Goal: Transaction & Acquisition: Book appointment/travel/reservation

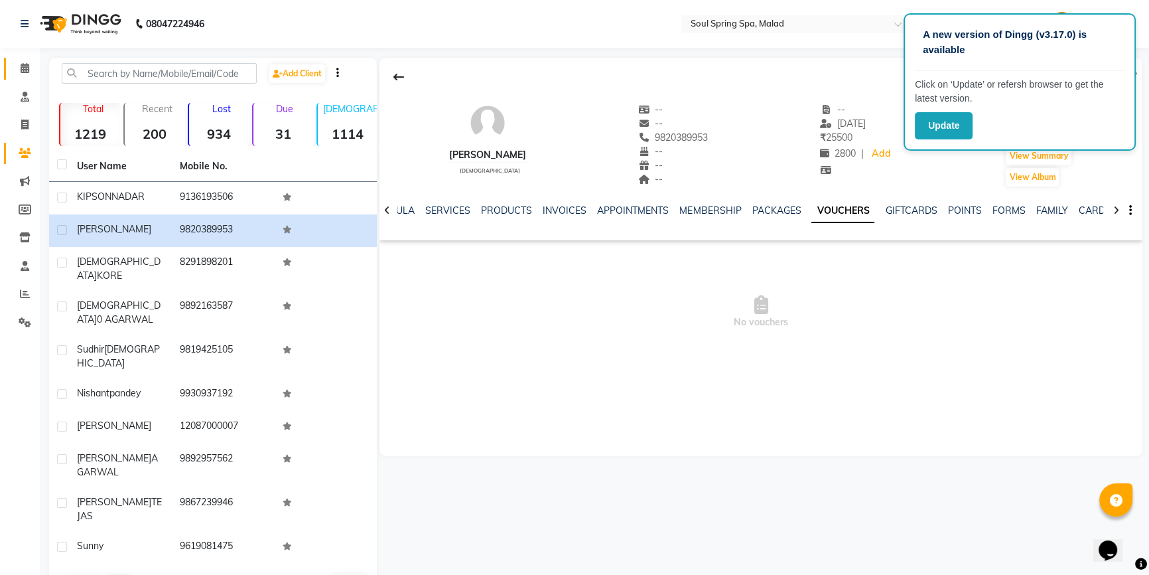
click at [6, 70] on link "Calendar" at bounding box center [20, 69] width 32 height 22
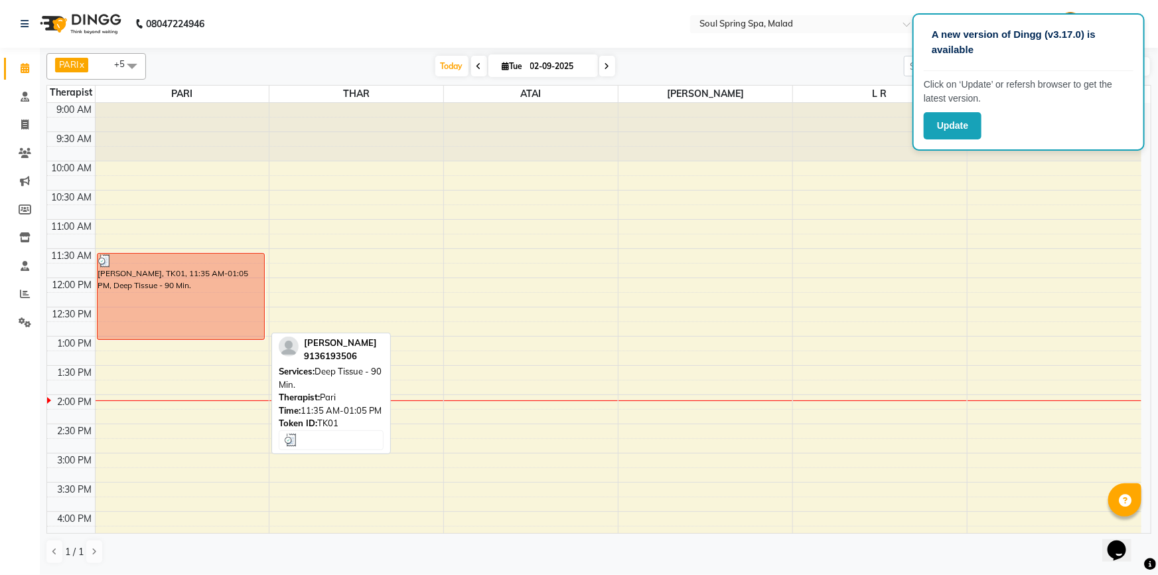
click at [200, 283] on div "[PERSON_NAME], TK01, 11:35 AM-01:05 PM, Deep Tissue - 90 Min." at bounding box center [181, 296] width 167 height 86
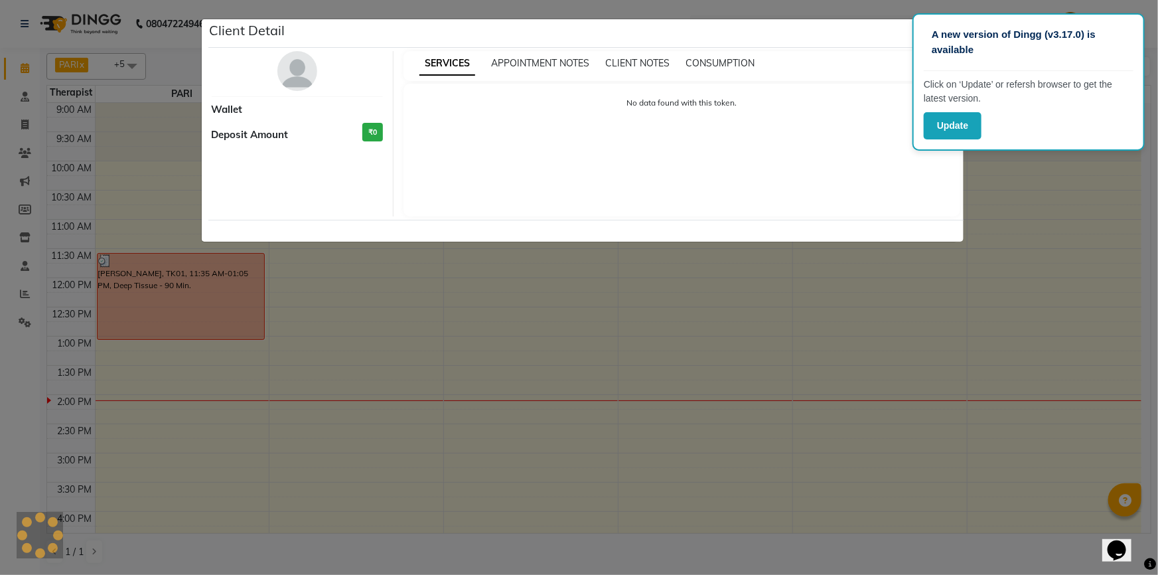
select select "3"
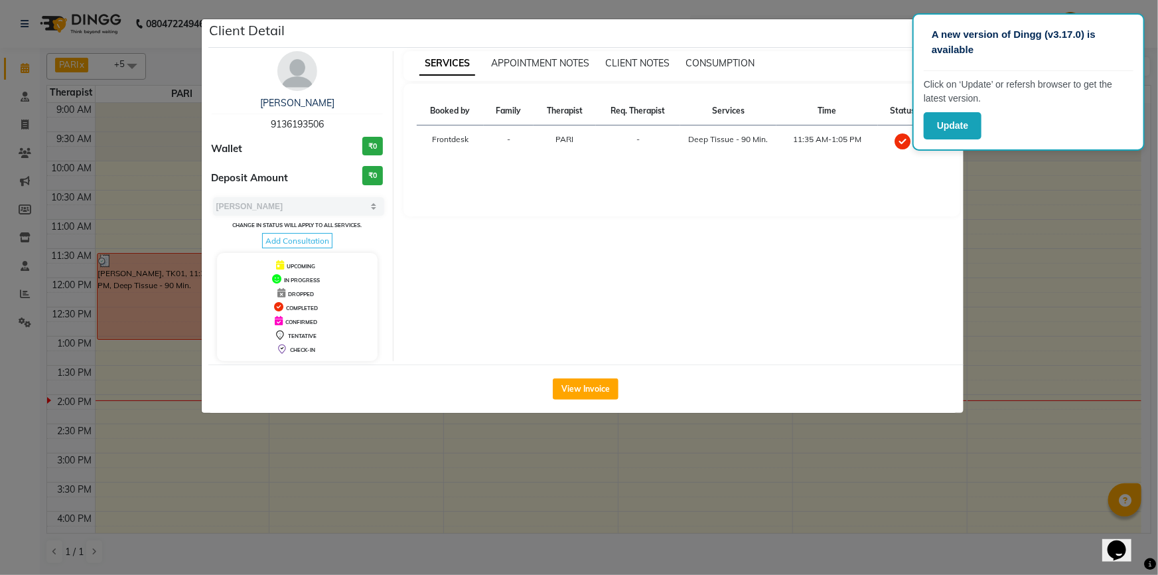
click at [171, 97] on ngb-modal-window "Client Detail [PERSON_NAME] 9136193506 Wallet ₹0 Deposit Amount ₹0 Select MARK …" at bounding box center [579, 287] width 1158 height 575
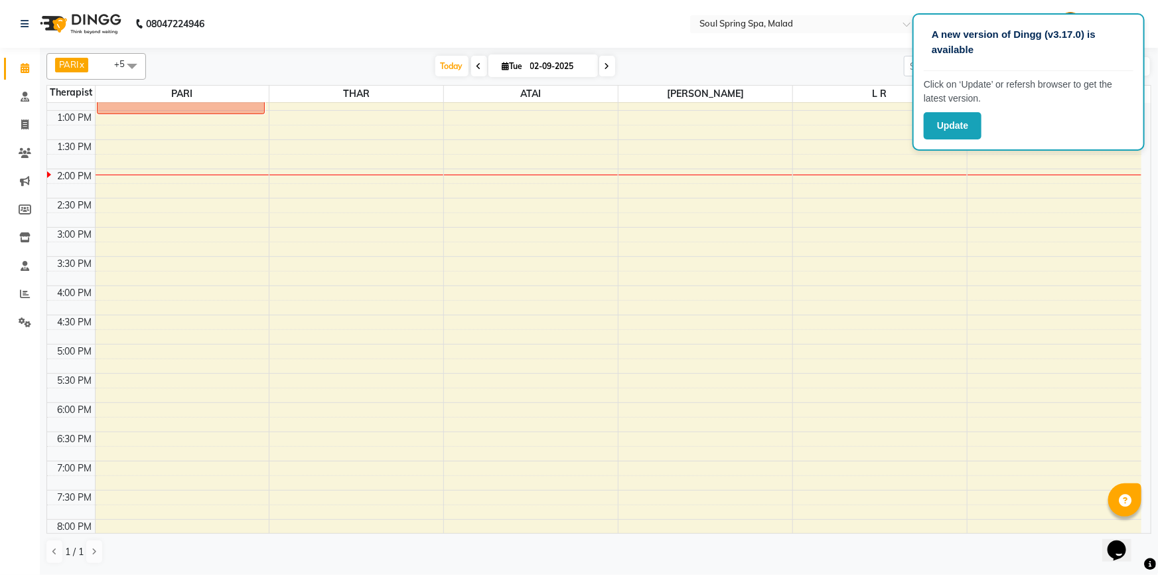
scroll to position [241, 0]
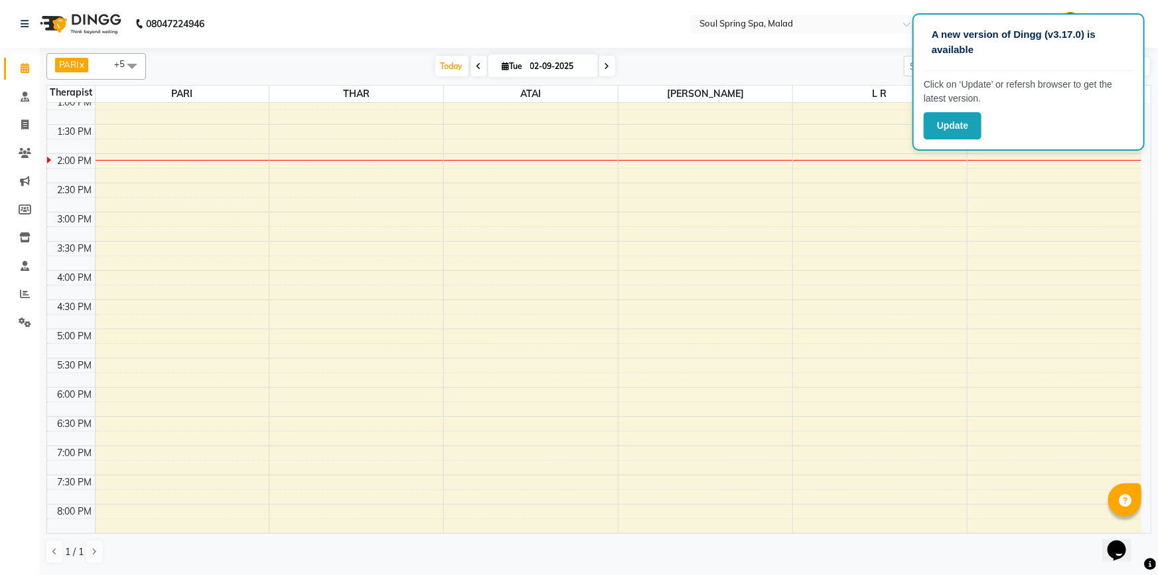
click at [535, 64] on input "02-09-2025" at bounding box center [559, 66] width 66 height 20
select select "9"
select select "2025"
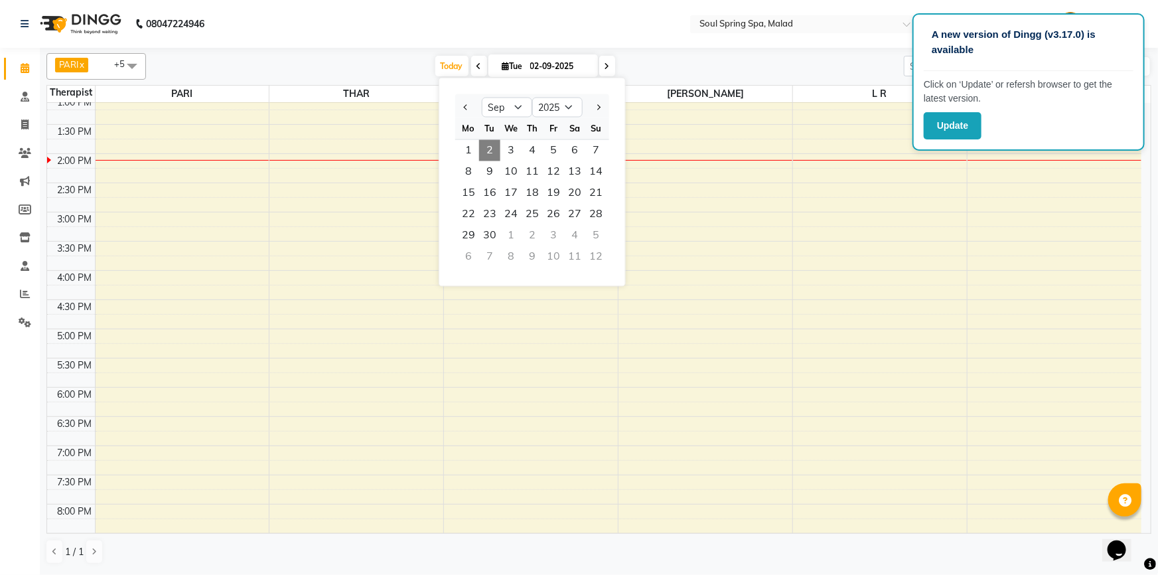
click at [492, 148] on span "2" at bounding box center [489, 150] width 21 height 21
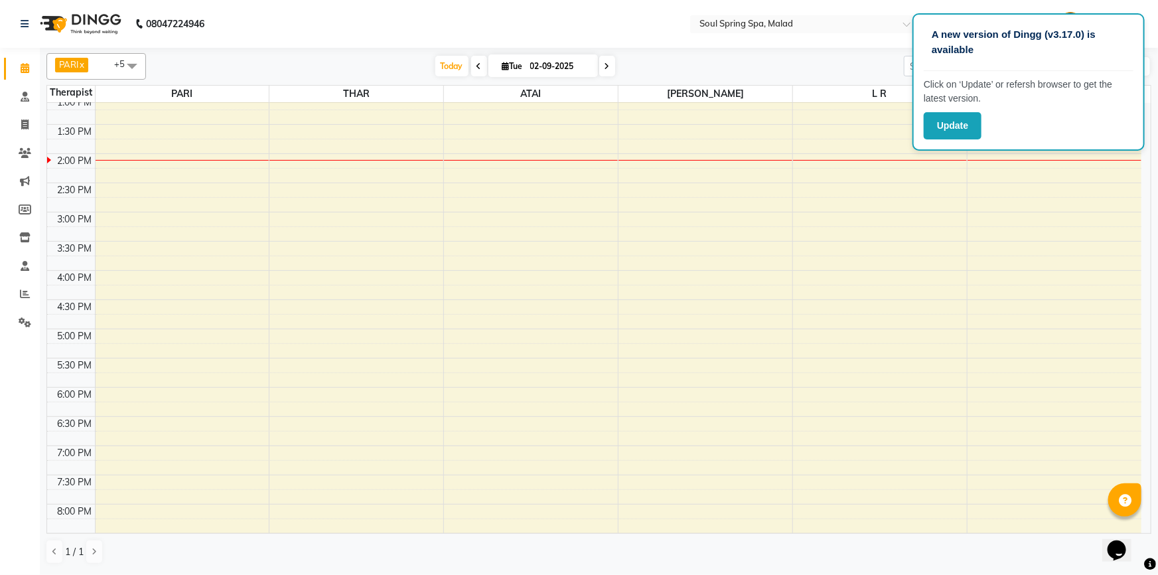
scroll to position [362, 0]
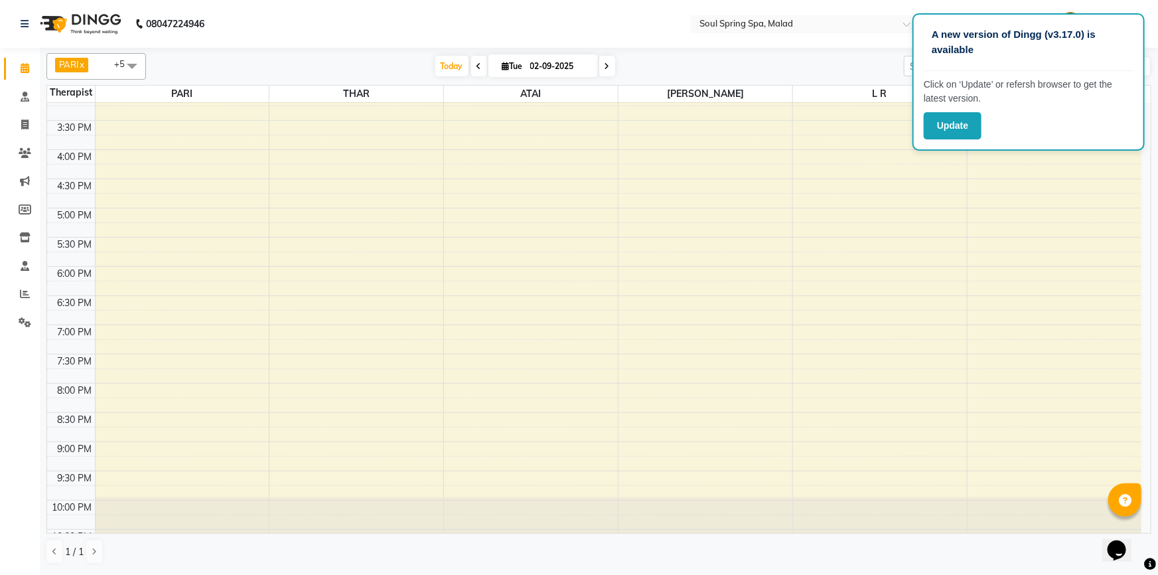
click at [504, 68] on icon at bounding box center [505, 66] width 7 height 9
select select "9"
select select "2025"
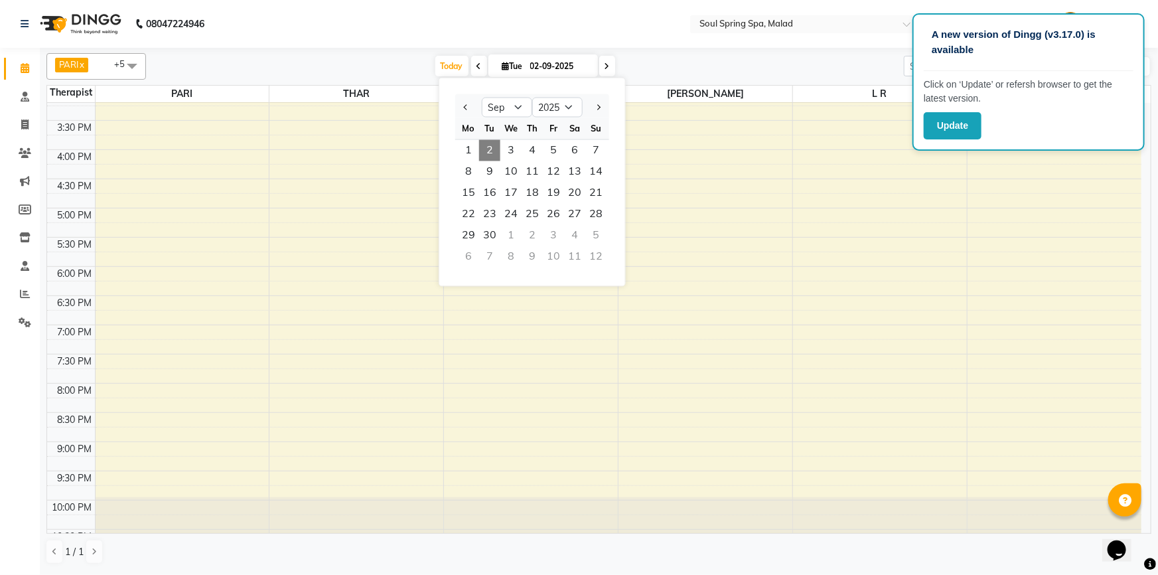
click at [498, 156] on span "2" at bounding box center [489, 150] width 21 height 21
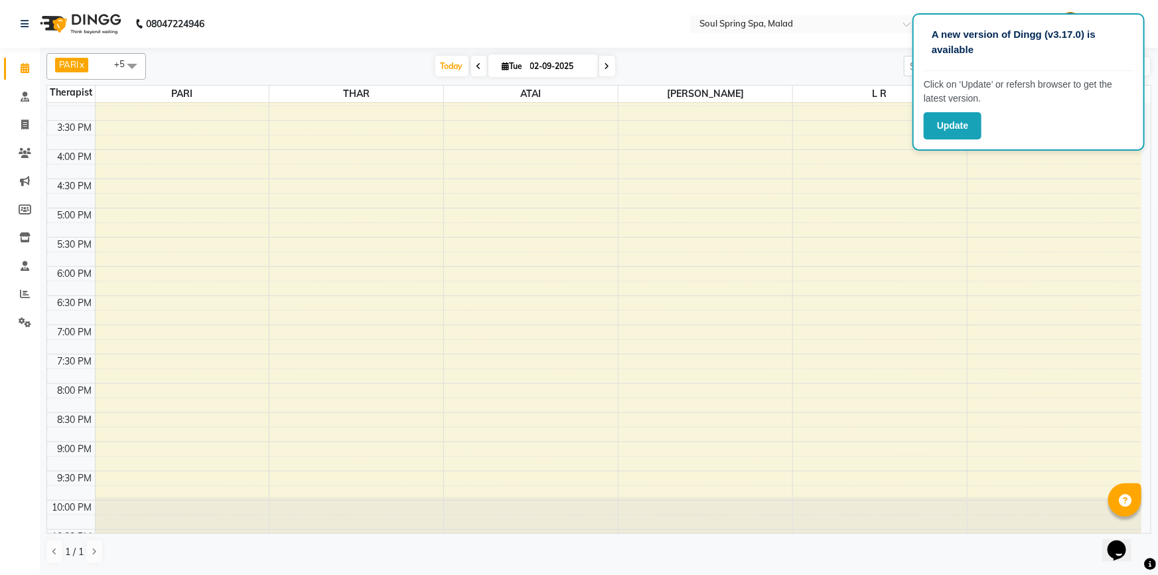
click at [517, 63] on span "Tue" at bounding box center [512, 66] width 27 height 10
select select "9"
select select "2025"
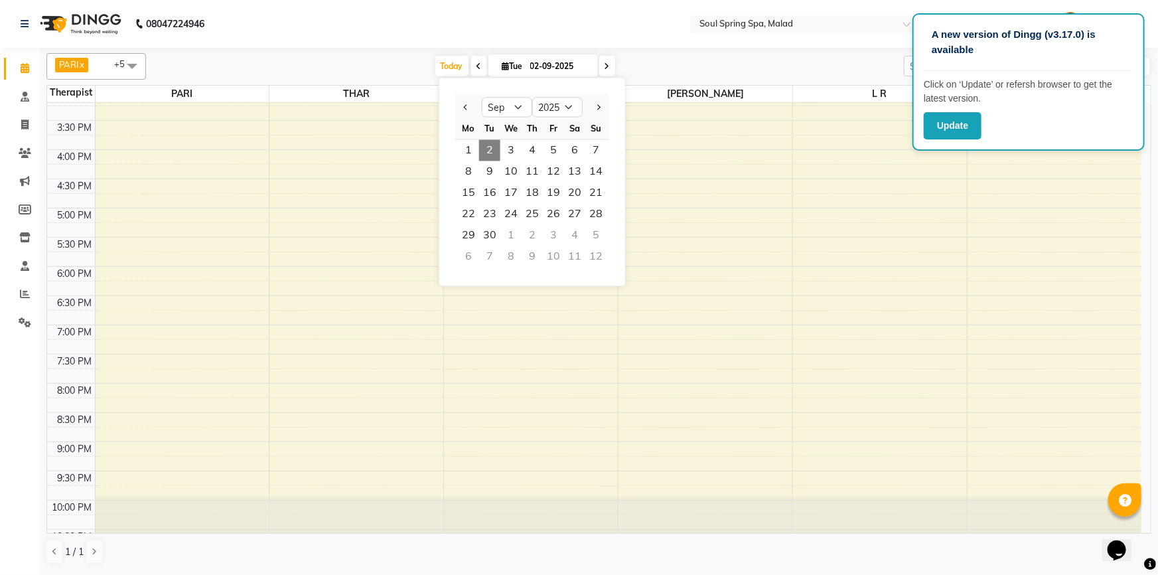
click at [490, 145] on span "2" at bounding box center [489, 150] width 21 height 21
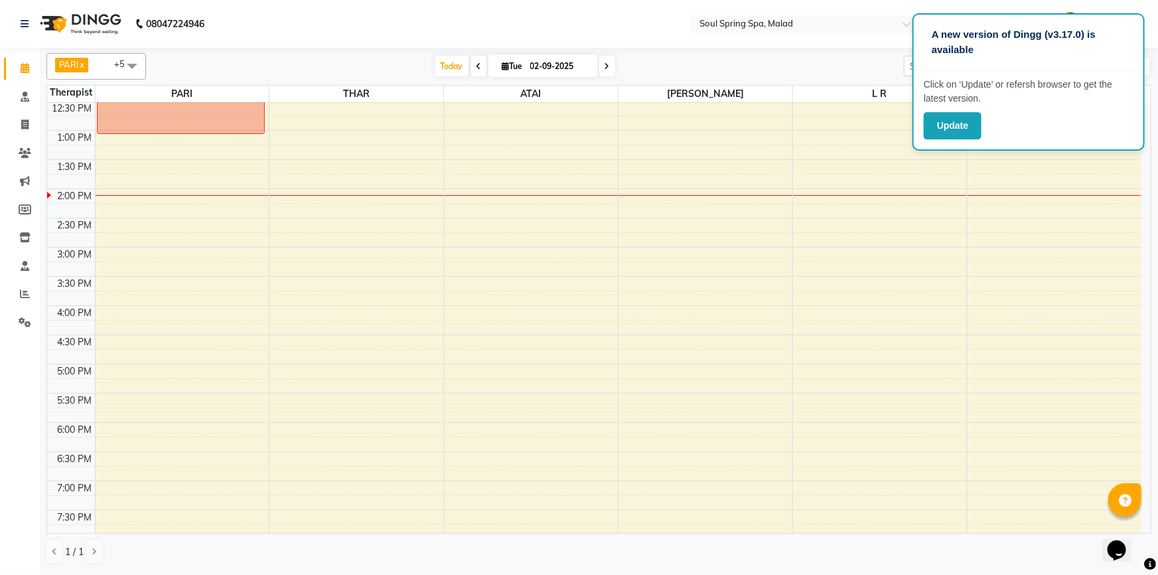
scroll to position [323, 0]
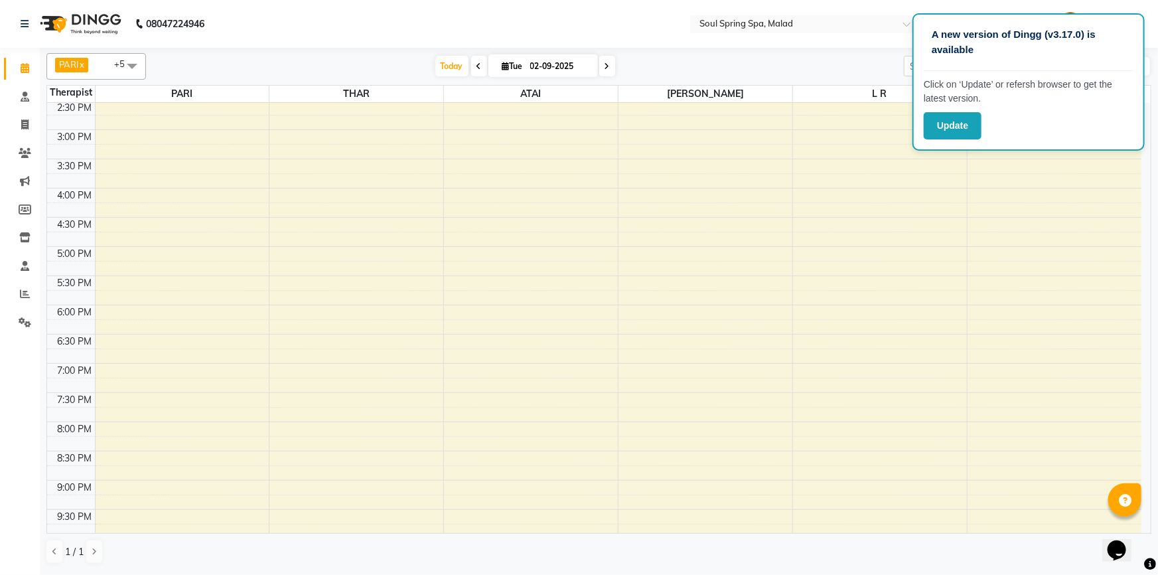
drag, startPoint x: 682, startPoint y: 9, endPoint x: 642, endPoint y: -53, distance: 74.3
drag, startPoint x: 642, startPoint y: -53, endPoint x: 556, endPoint y: 12, distance: 107.5
click at [556, 12] on nav "08047224946 Select Location × Soul Spring Spa, Malad Default Panel My Panel Eng…" at bounding box center [579, 24] width 1158 height 48
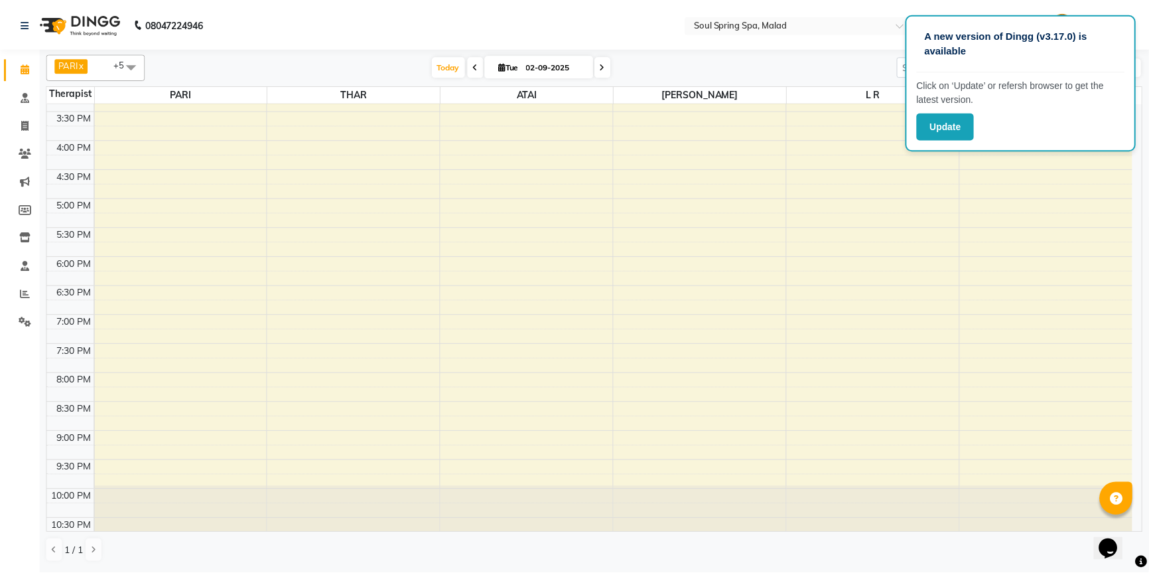
scroll to position [383, 0]
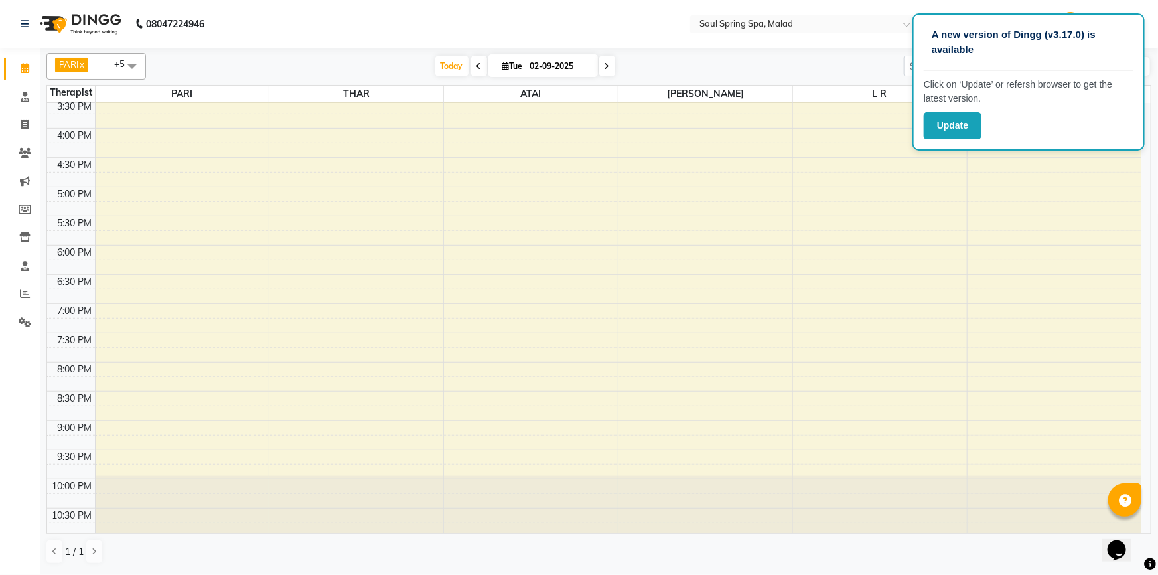
click at [1055, 119] on div "Update" at bounding box center [1028, 125] width 210 height 27
click at [506, 66] on span "Tue" at bounding box center [512, 66] width 27 height 10
select select "9"
select select "2025"
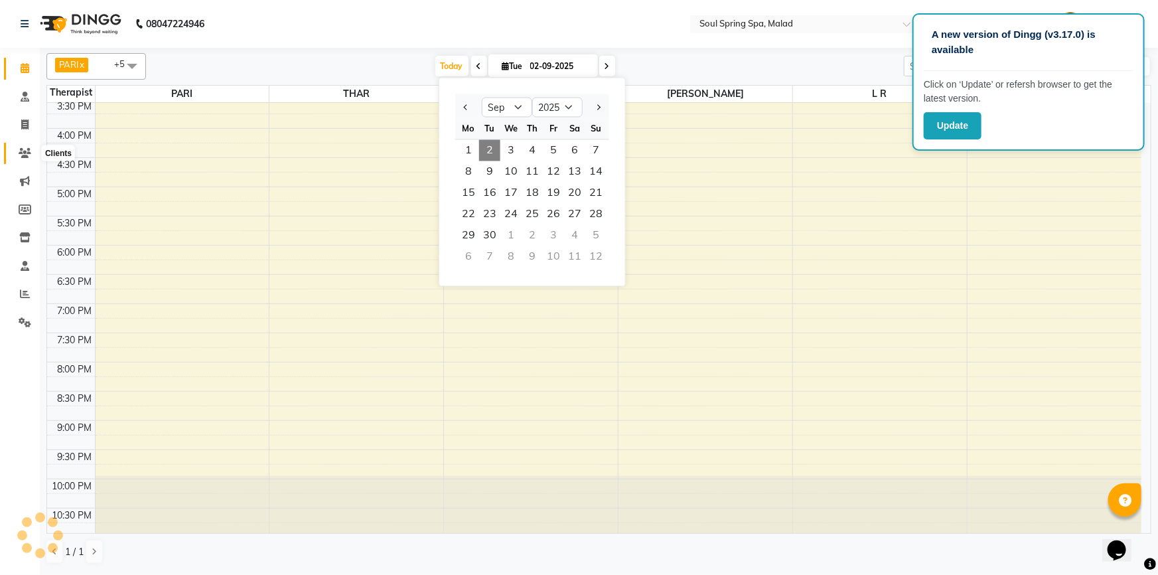
click at [29, 151] on icon at bounding box center [25, 153] width 13 height 10
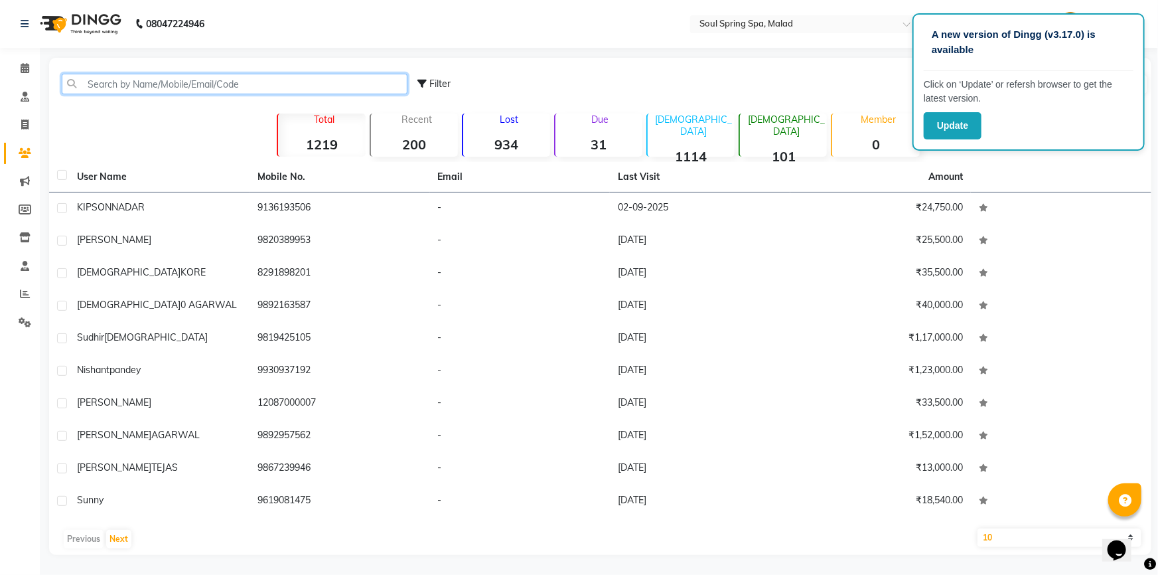
click at [292, 80] on input "text" at bounding box center [235, 84] width 346 height 21
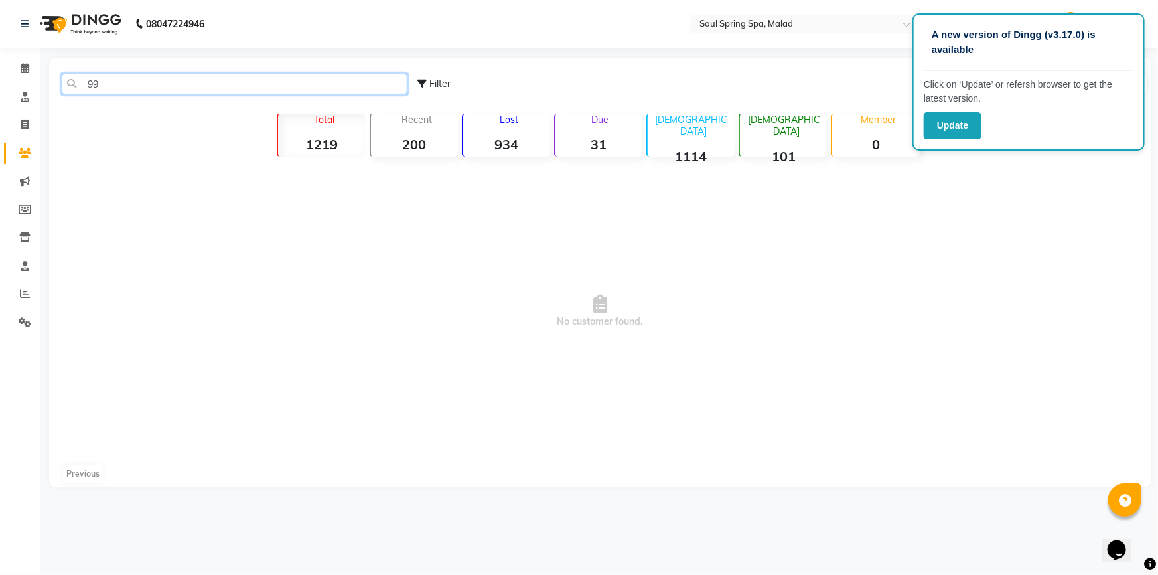
type input "9"
click at [272, 88] on input "91580" at bounding box center [235, 84] width 346 height 21
type input "91580"
click at [21, 125] on icon at bounding box center [24, 124] width 7 height 10
select select "4947"
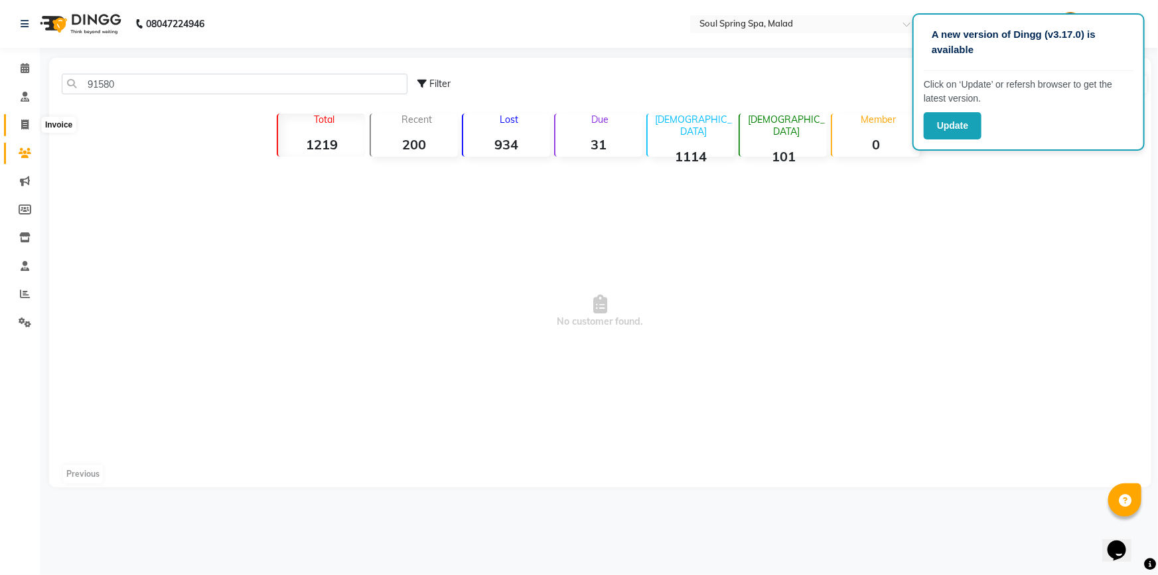
select select "service"
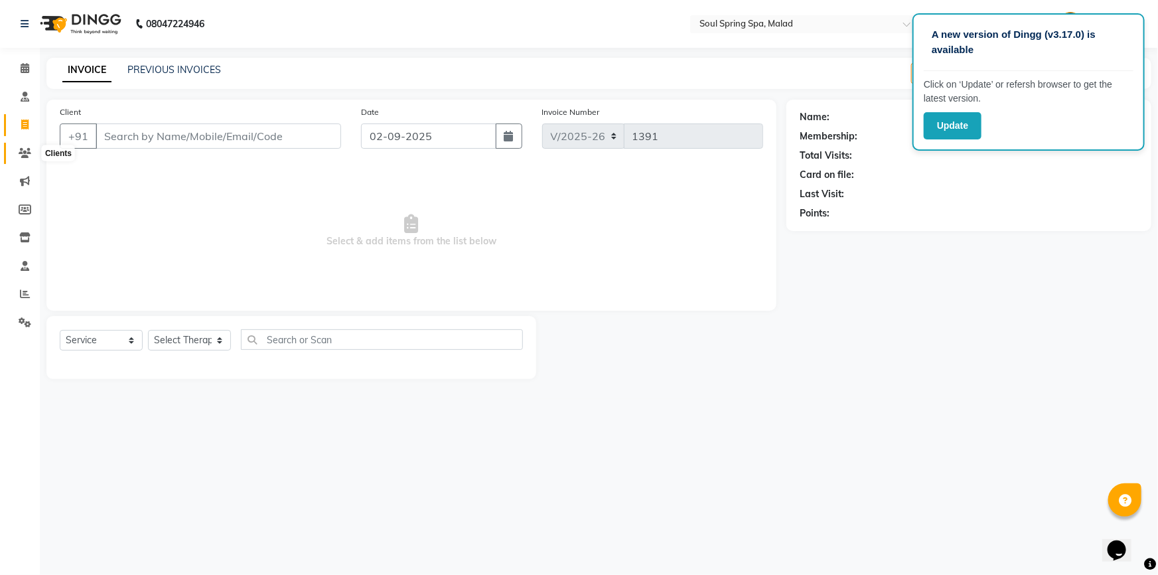
click at [19, 152] on icon at bounding box center [25, 153] width 13 height 10
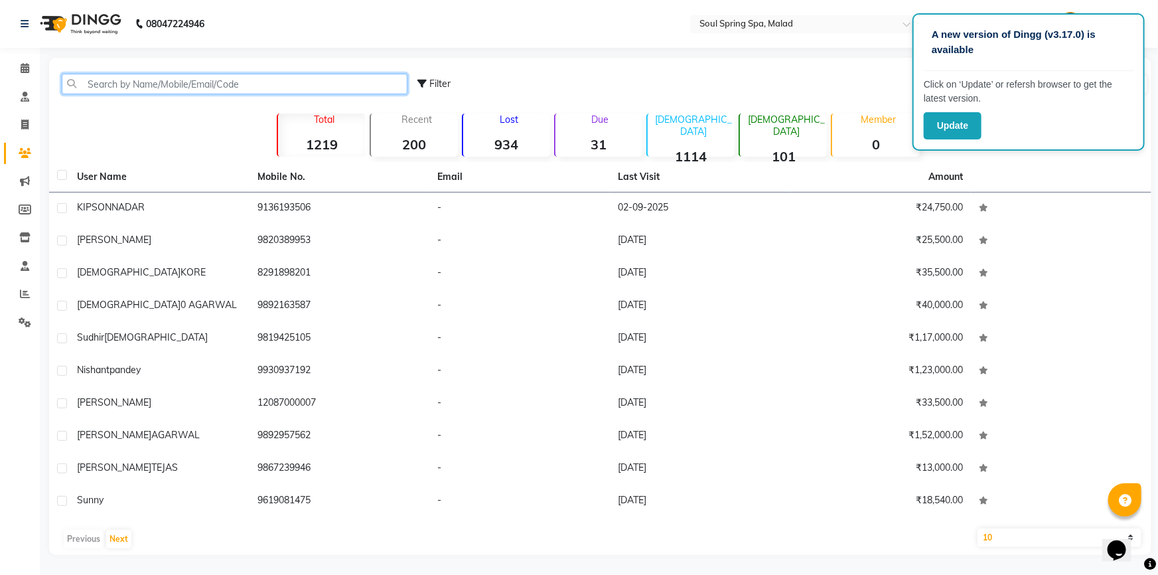
click at [251, 77] on input "text" at bounding box center [235, 84] width 346 height 21
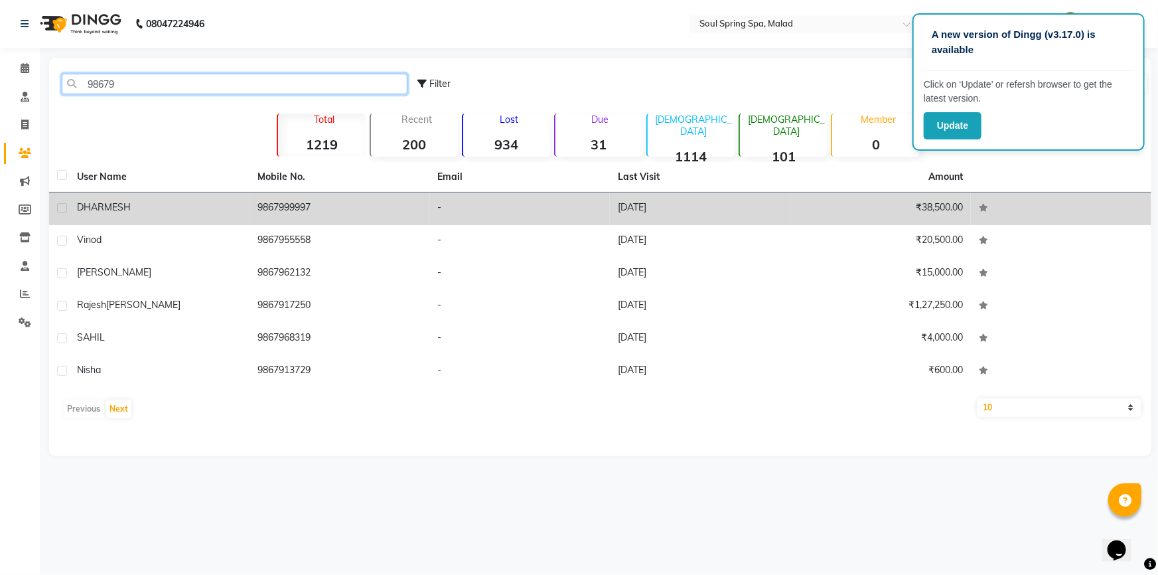
type input "98679"
click at [477, 216] on td "-" at bounding box center [520, 208] width 180 height 33
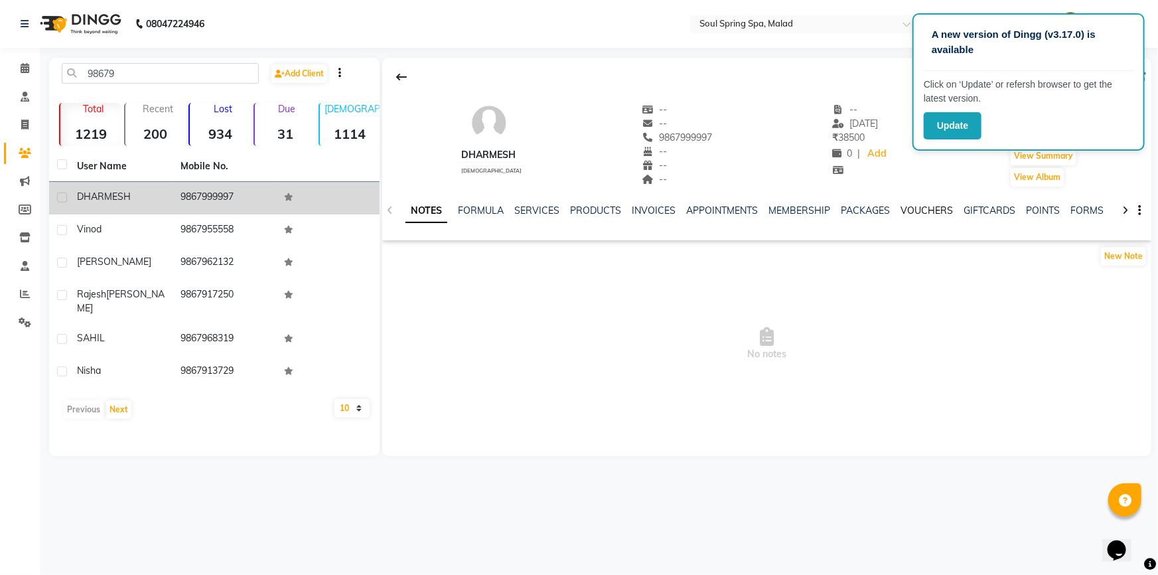
click at [910, 211] on link "VOUCHERS" at bounding box center [926, 210] width 52 height 12
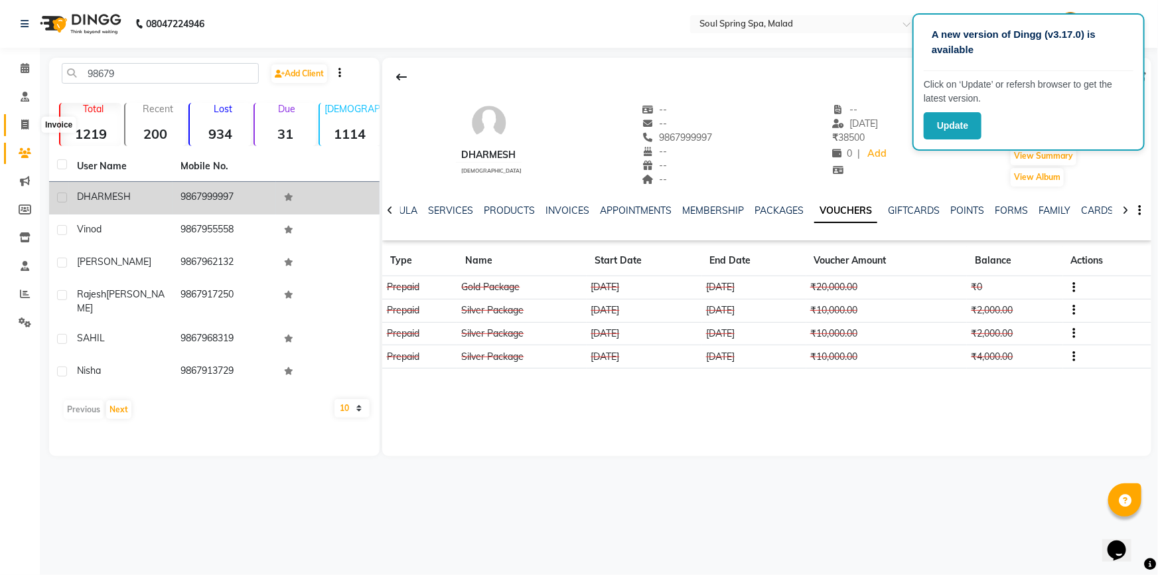
click at [22, 119] on icon at bounding box center [24, 124] width 7 height 10
select select "4947"
select select "service"
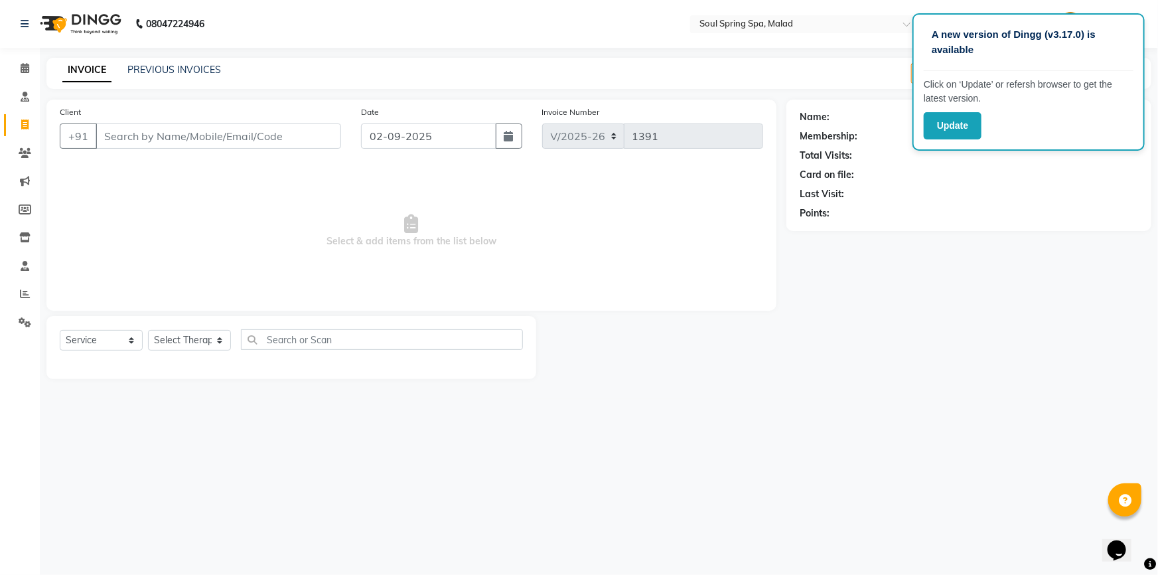
click at [161, 135] on input "Client" at bounding box center [218, 135] width 245 height 25
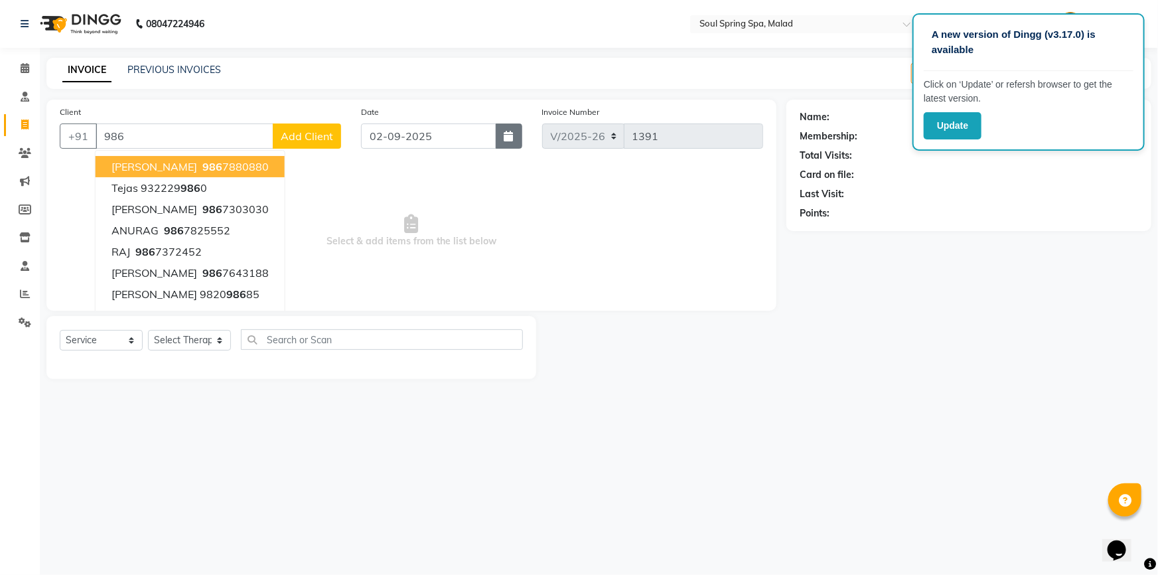
type input "986"
click at [512, 137] on icon "button" at bounding box center [508, 136] width 9 height 11
select select "9"
select select "2025"
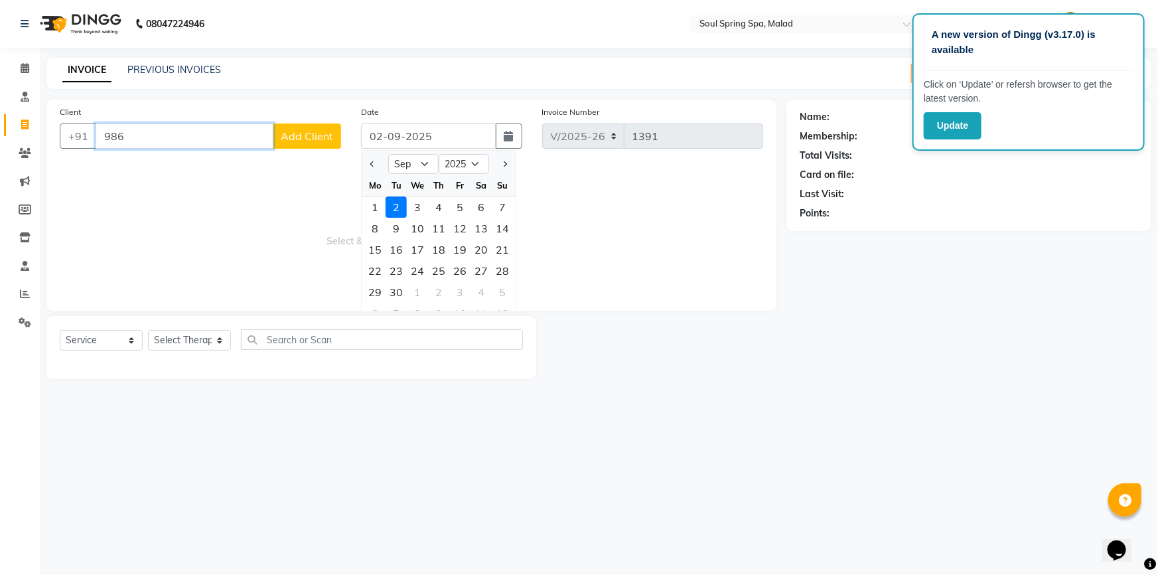
click at [230, 133] on input "986" at bounding box center [185, 135] width 178 height 25
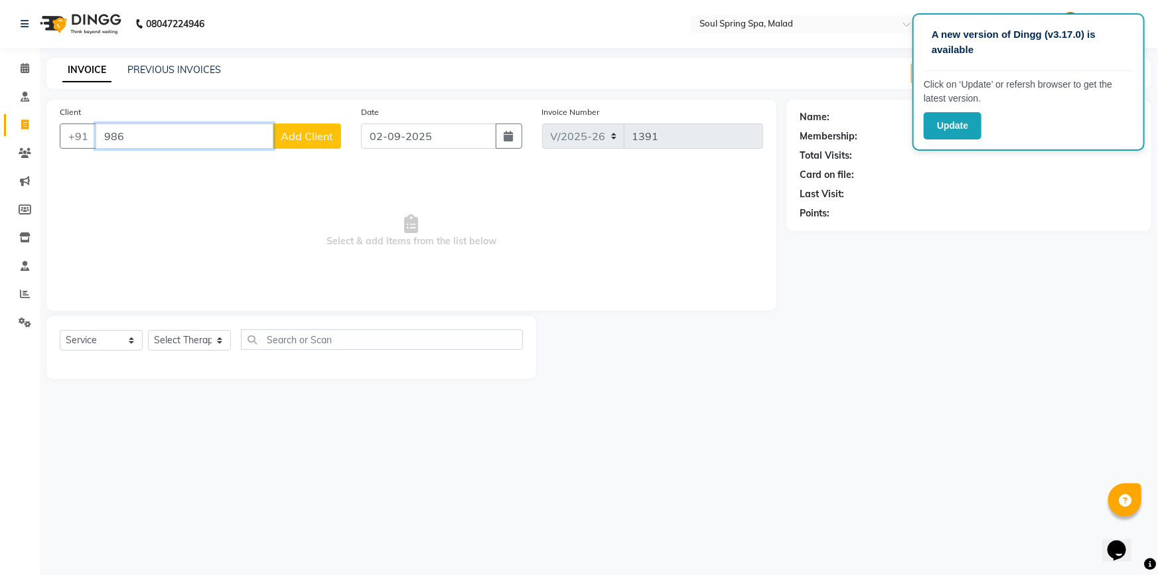
click at [229, 133] on input "986" at bounding box center [185, 135] width 178 height 25
type input "9"
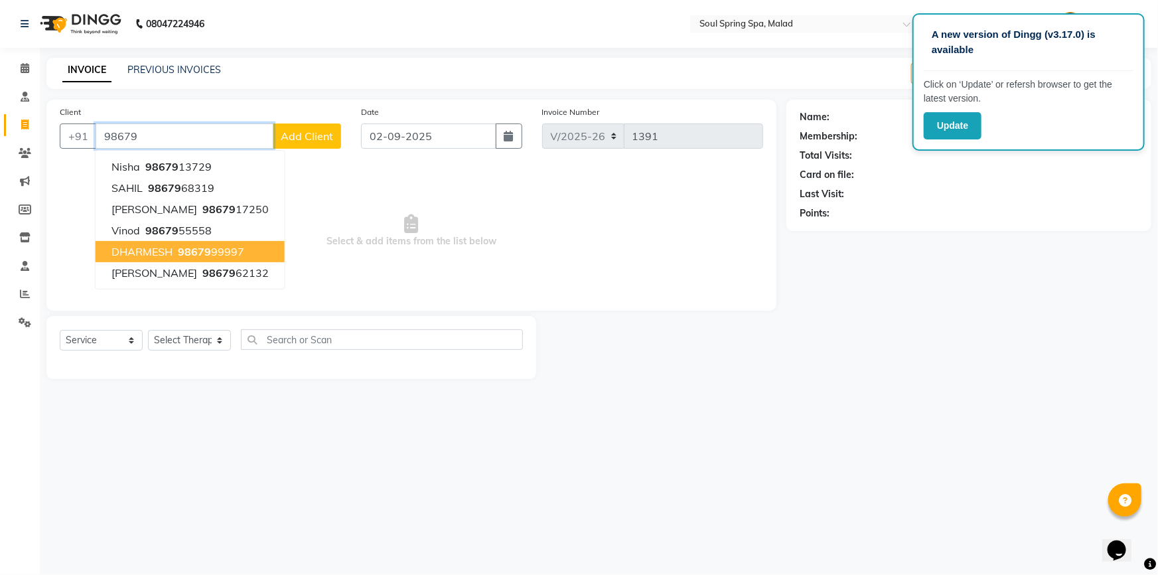
click at [252, 256] on button "[PERSON_NAME] 98679 99997" at bounding box center [190, 251] width 189 height 21
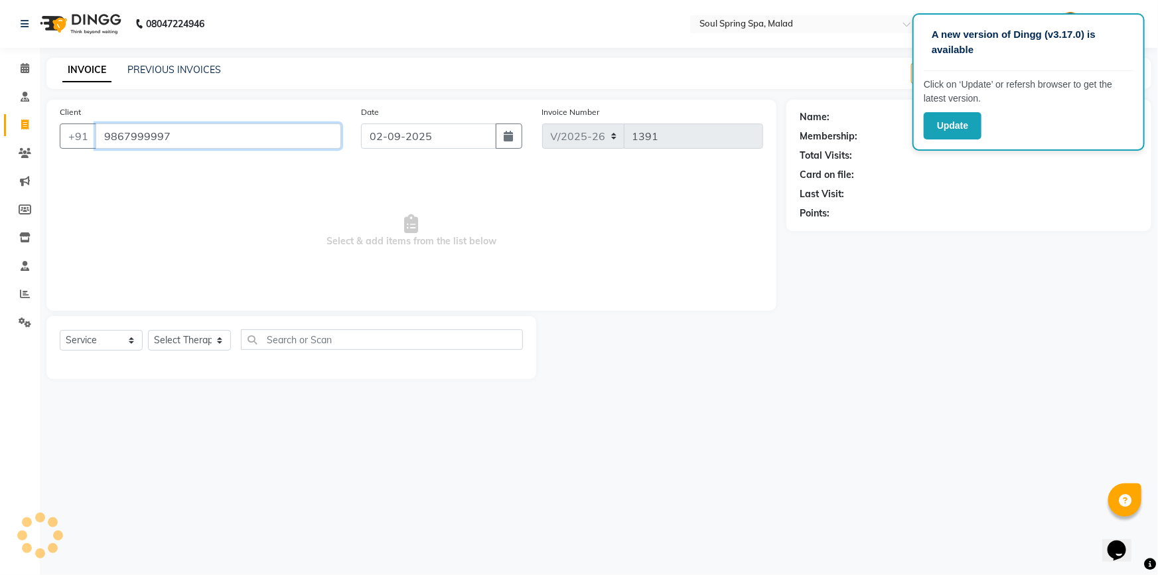
type input "9867999997"
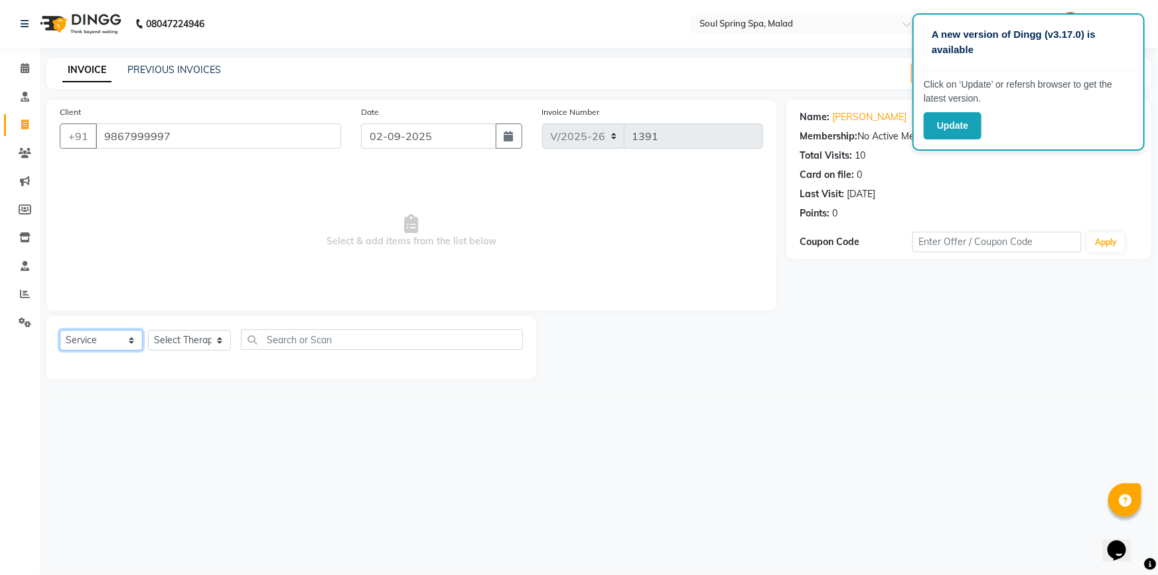
click at [101, 332] on select "Select Service Product Membership Package Voucher Prepaid Gift Card" at bounding box center [101, 340] width 83 height 21
click at [60, 330] on select "Select Service Product Membership Package Voucher Prepaid Gift Card" at bounding box center [101, 340] width 83 height 21
click at [120, 342] on select "Select Service Product Membership Package Voucher Prepaid Gift Card" at bounding box center [101, 340] width 83 height 21
click at [60, 330] on select "Select Service Product Membership Package Voucher Prepaid Gift Card" at bounding box center [101, 340] width 83 height 21
click at [135, 339] on select "Select Service Product Membership Package Voucher Prepaid Gift Card" at bounding box center [101, 340] width 83 height 21
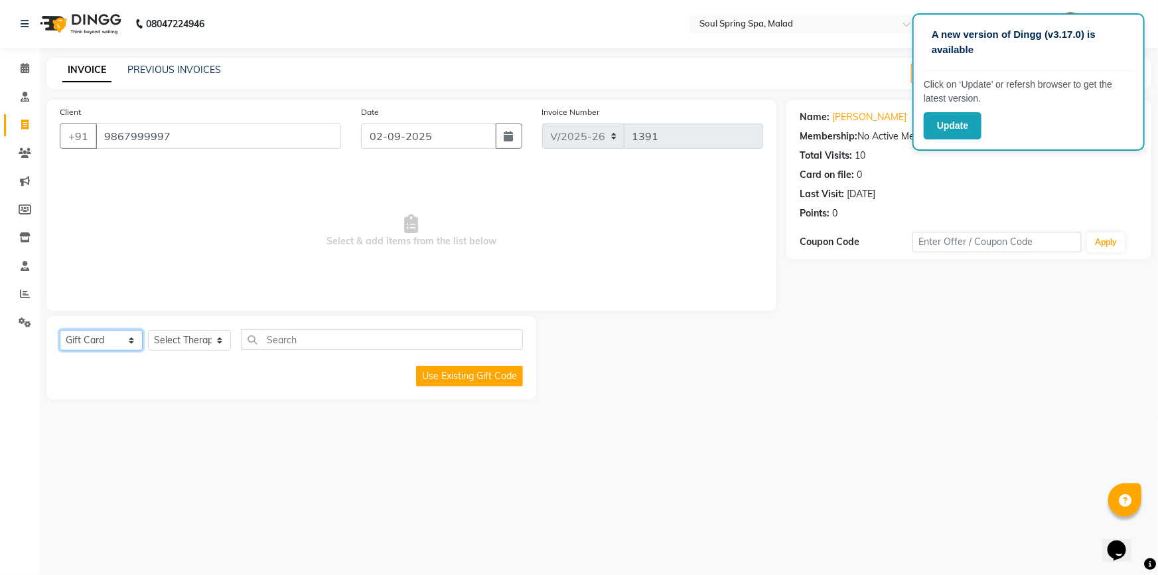
select select "P"
click at [60, 330] on select "Select Service Product Membership Package Voucher Prepaid Gift Card" at bounding box center [101, 340] width 83 height 21
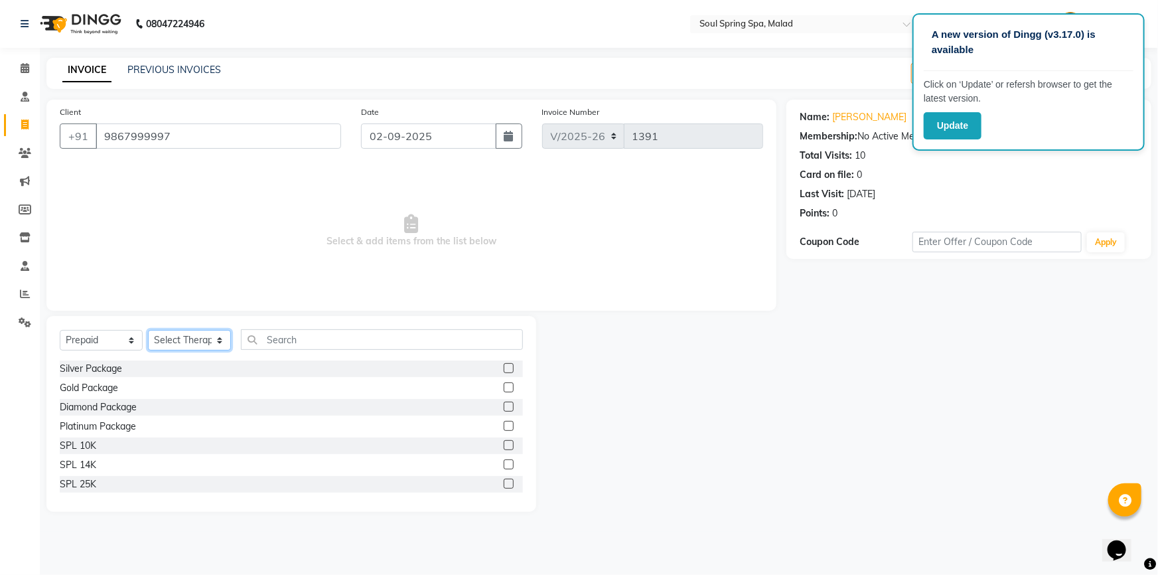
click at [219, 344] on select "Select Therapist [PERSON_NAME] Frontdesk jammy [PERSON_NAME] [PERSON_NAME] moi …" at bounding box center [189, 340] width 83 height 21
select select "30727"
click at [148, 330] on select "Select Therapist [PERSON_NAME] Frontdesk jammy [PERSON_NAME] [PERSON_NAME] moi …" at bounding box center [189, 340] width 83 height 21
click at [504, 385] on label at bounding box center [509, 387] width 10 height 10
click at [504, 385] on input "checkbox" at bounding box center [508, 387] width 9 height 9
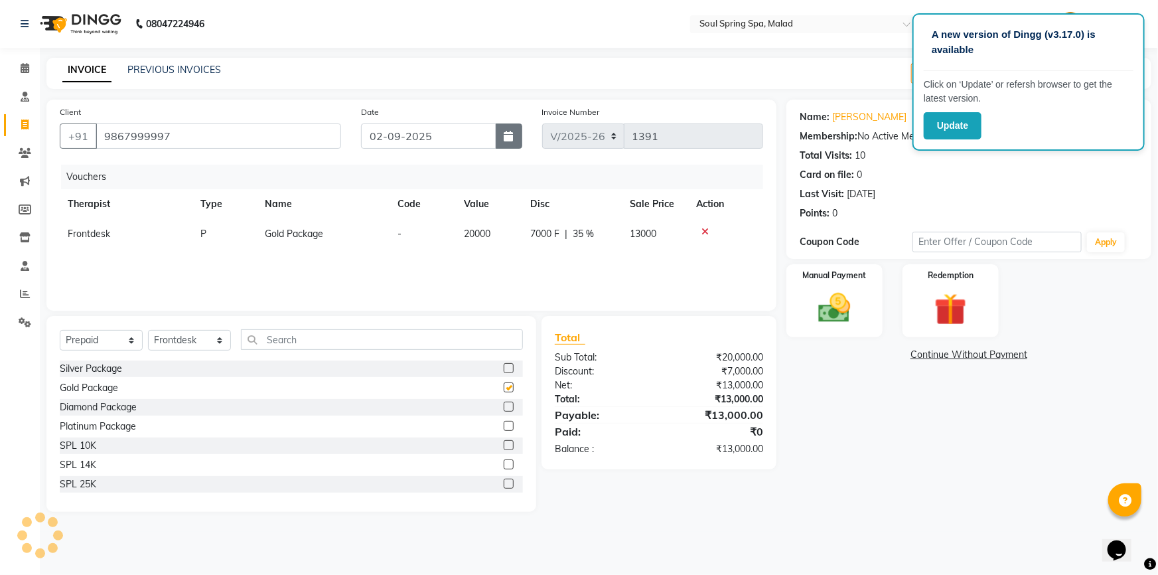
checkbox input "false"
click at [511, 131] on button "button" at bounding box center [509, 135] width 27 height 25
select select "9"
select select "2025"
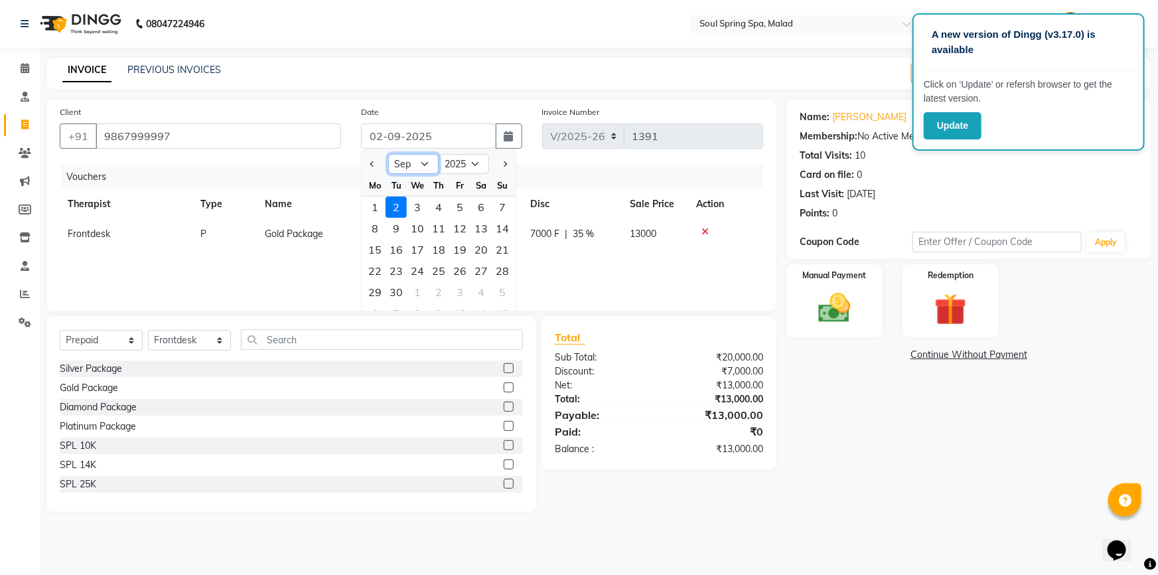
click at [418, 156] on select "Jan Feb Mar Apr May Jun [DATE] Aug Sep Oct Nov Dec" at bounding box center [413, 164] width 50 height 20
select select "8"
click at [388, 154] on select "Jan Feb Mar Apr May Jun [DATE] Aug Sep Oct Nov Dec" at bounding box center [413, 164] width 50 height 20
click at [496, 298] on div "31" at bounding box center [502, 291] width 21 height 21
type input "[DATE]"
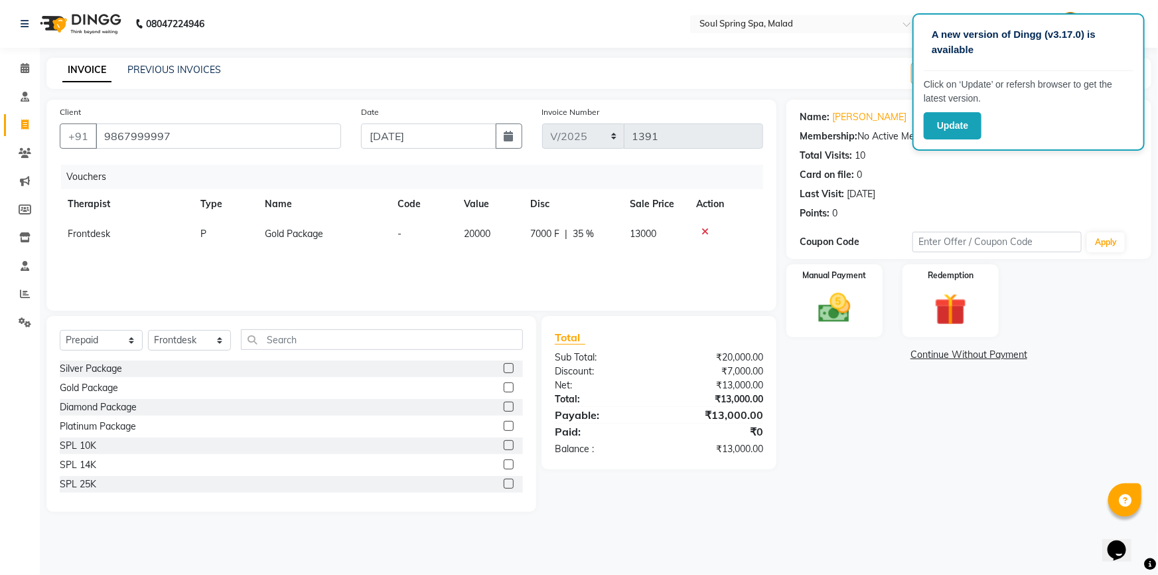
drag, startPoint x: 882, startPoint y: 321, endPoint x: 866, endPoint y: 313, distance: 17.8
click at [881, 320] on div "Manual Payment Redemption" at bounding box center [968, 300] width 385 height 73
click at [862, 313] on div "Manual Payment" at bounding box center [834, 301] width 100 height 76
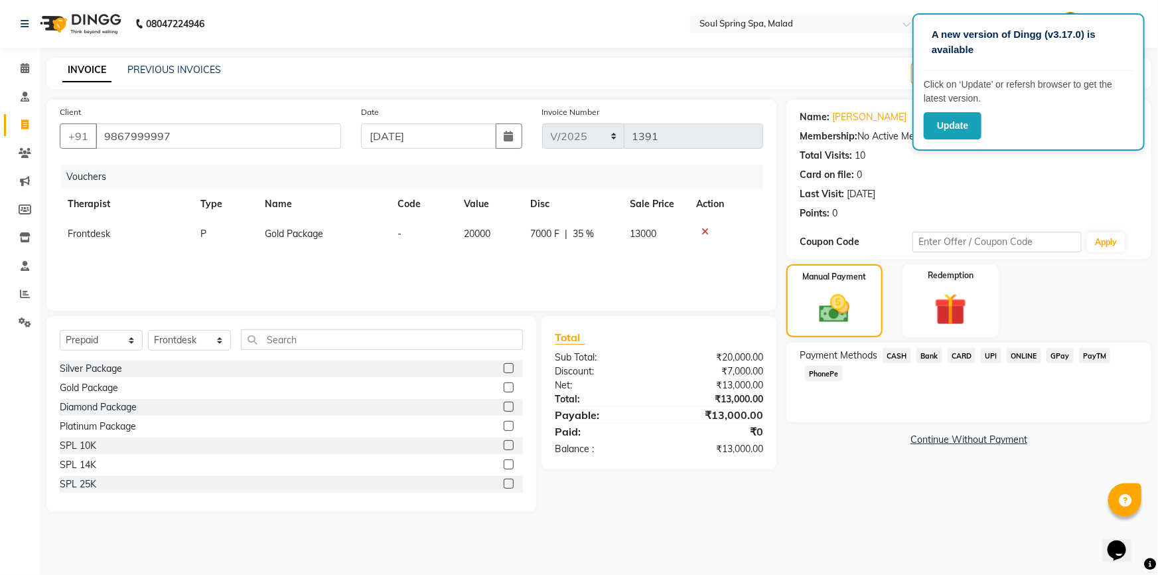
click at [1096, 354] on span "PayTM" at bounding box center [1095, 355] width 32 height 15
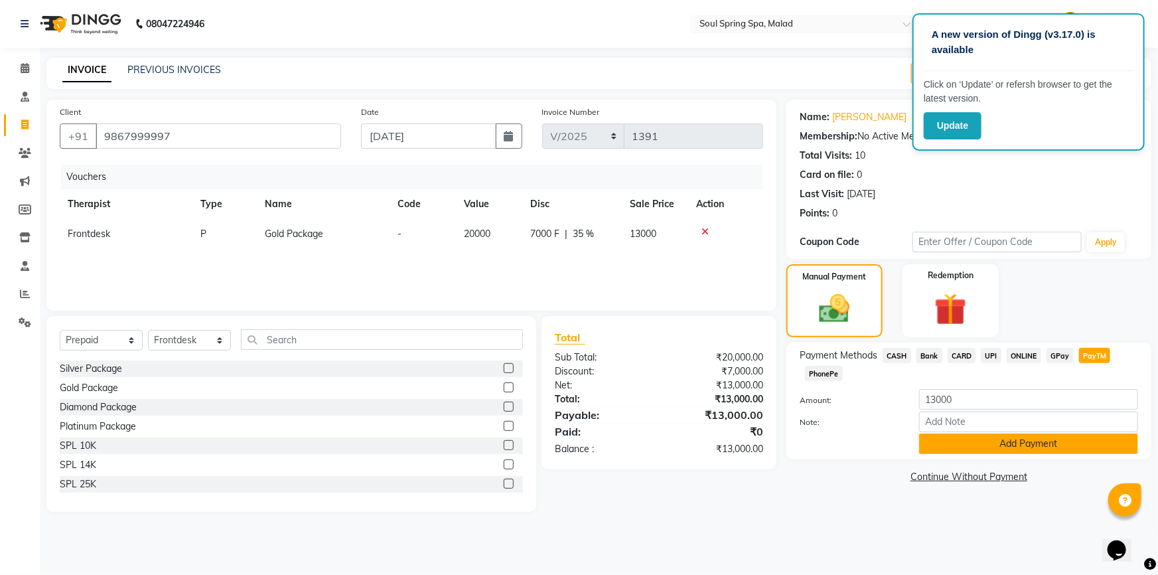
click at [950, 438] on button "Add Payment" at bounding box center [1028, 443] width 219 height 21
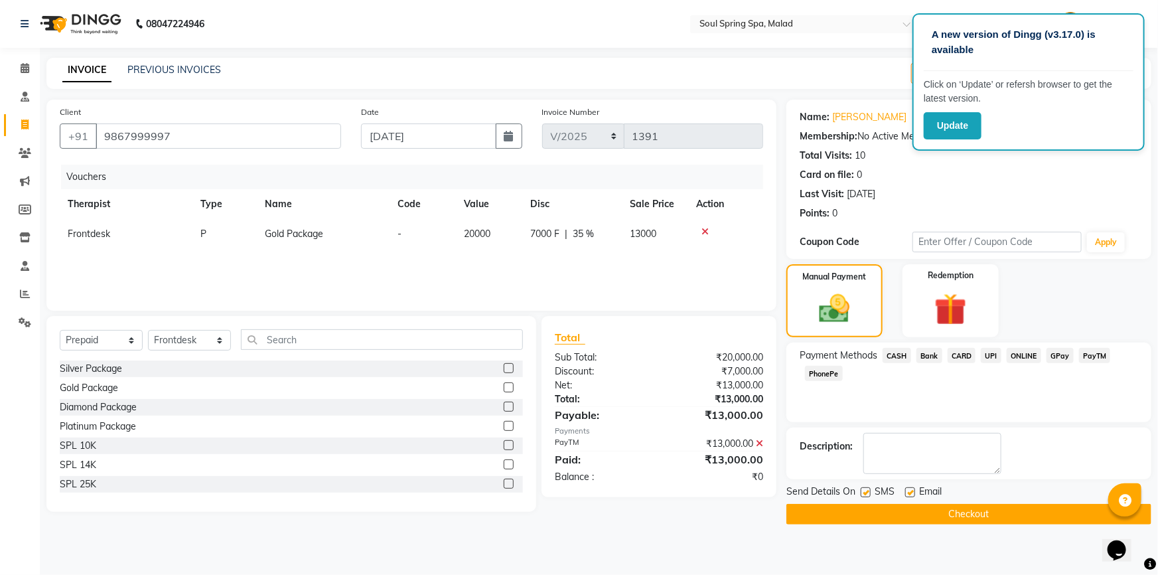
drag, startPoint x: 909, startPoint y: 491, endPoint x: 896, endPoint y: 487, distance: 13.2
click at [901, 488] on div "Send Details On SMS Email" at bounding box center [968, 492] width 365 height 17
click at [866, 489] on label at bounding box center [865, 492] width 10 height 10
click at [866, 489] on input "checkbox" at bounding box center [864, 492] width 9 height 9
checkbox input "false"
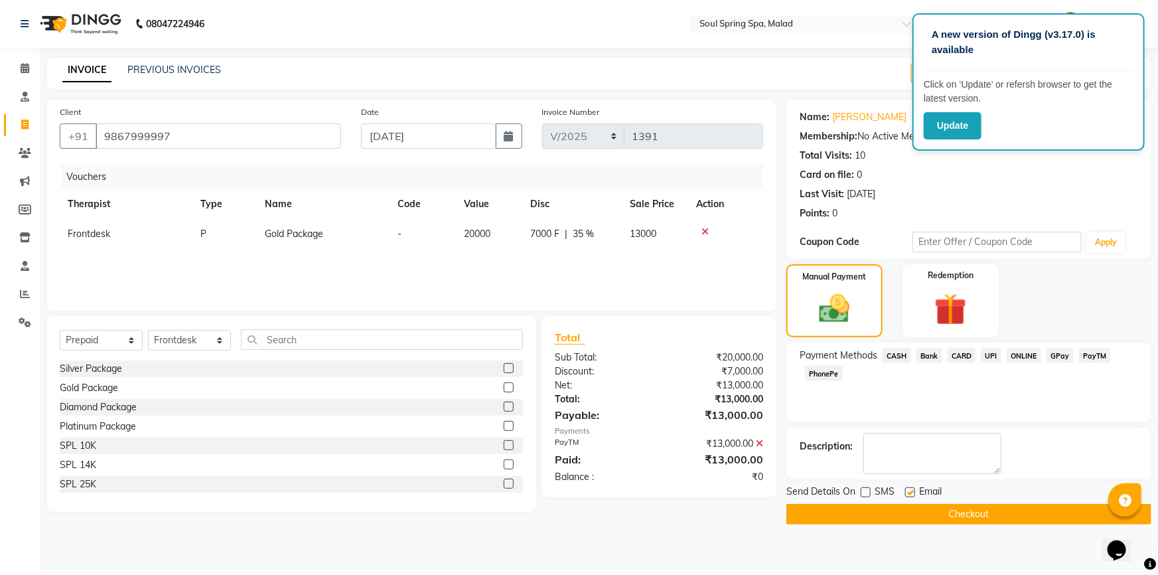
click at [908, 488] on label at bounding box center [910, 492] width 10 height 10
click at [908, 488] on input "checkbox" at bounding box center [909, 492] width 9 height 9
checkbox input "false"
click at [897, 517] on button "Checkout" at bounding box center [968, 514] width 365 height 21
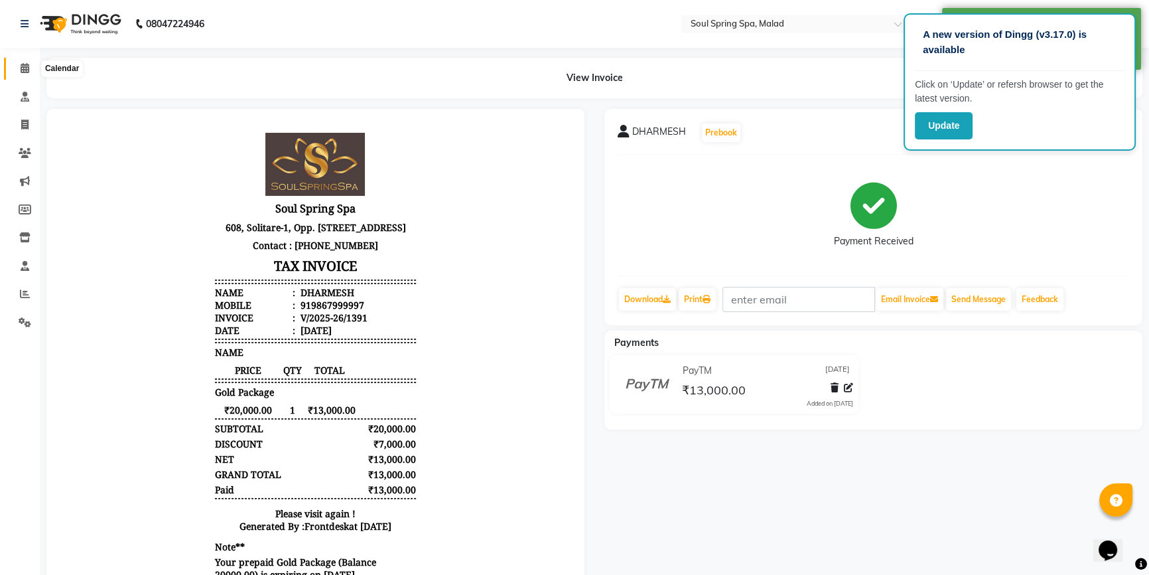
click at [27, 70] on icon at bounding box center [25, 68] width 9 height 10
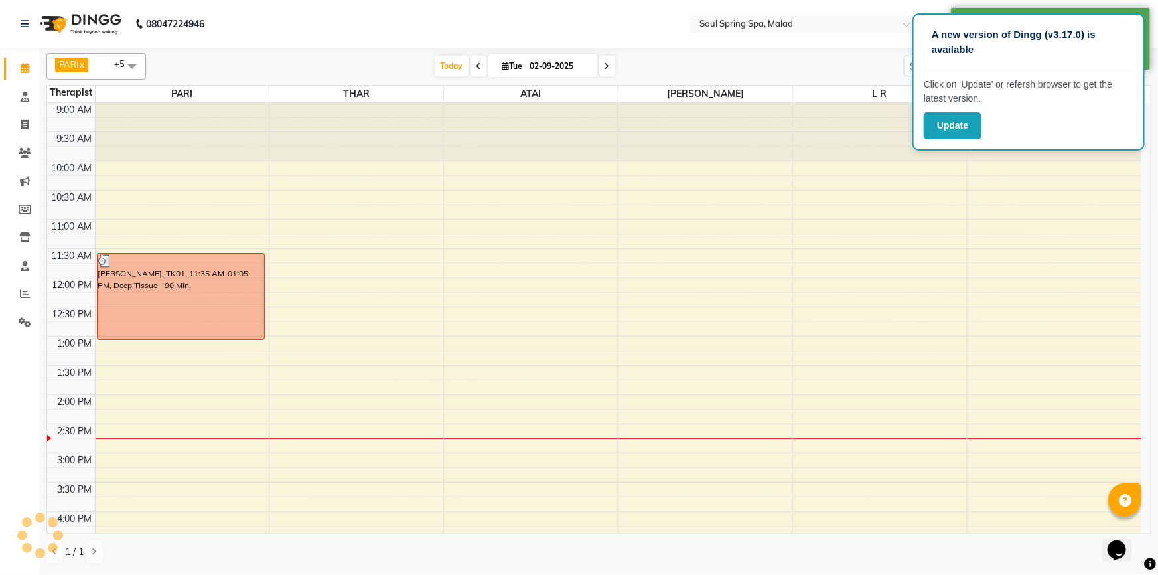
scroll to position [66, 0]
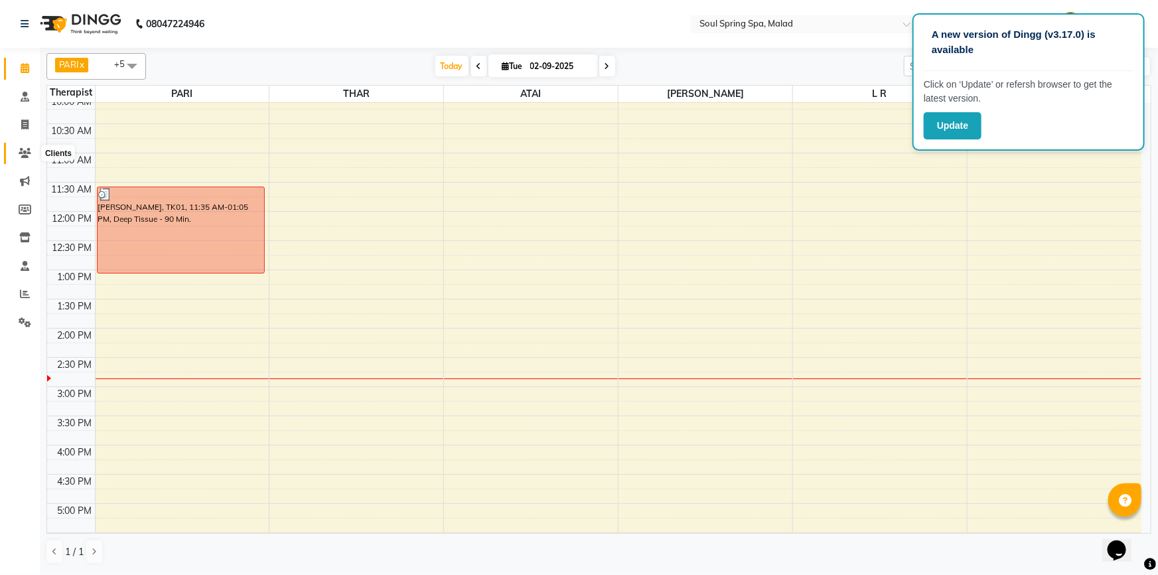
click at [23, 157] on icon at bounding box center [25, 153] width 13 height 10
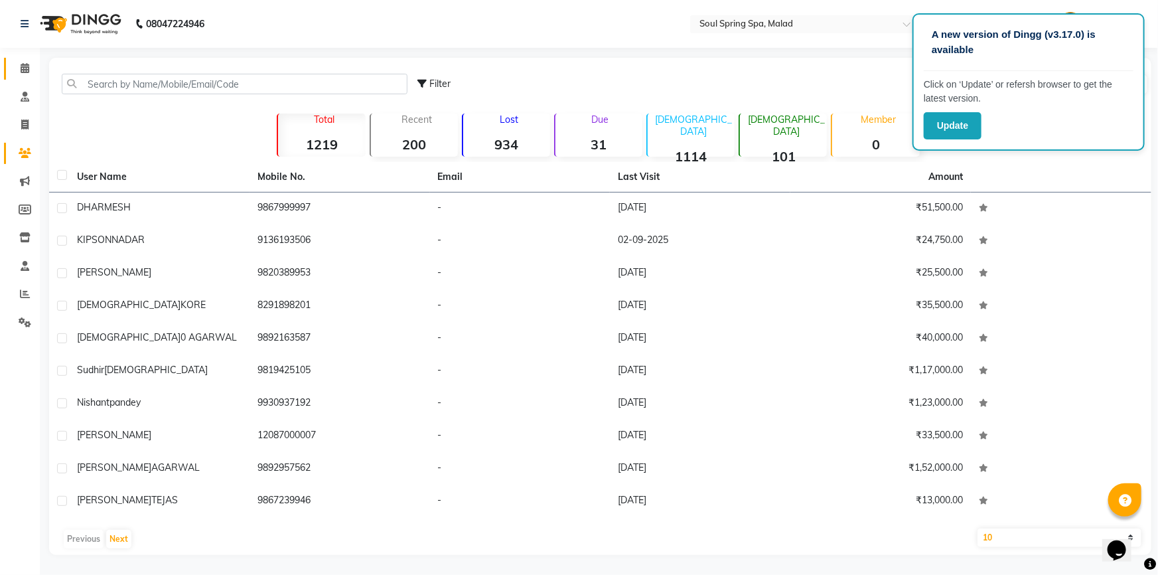
click at [21, 61] on link "Calendar" at bounding box center [20, 69] width 32 height 22
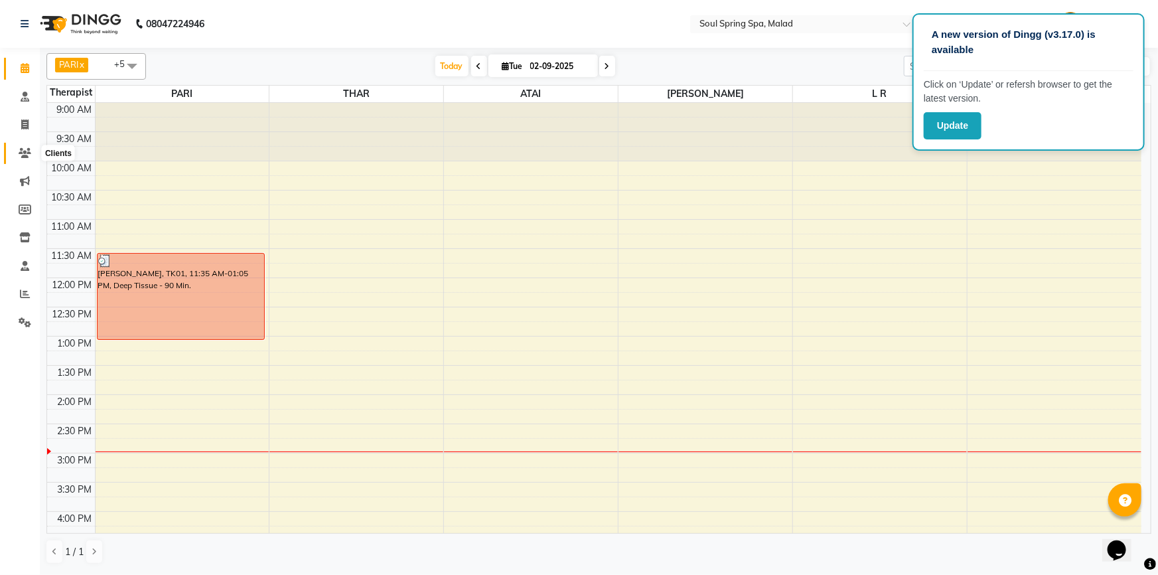
click at [15, 151] on span at bounding box center [24, 153] width 23 height 15
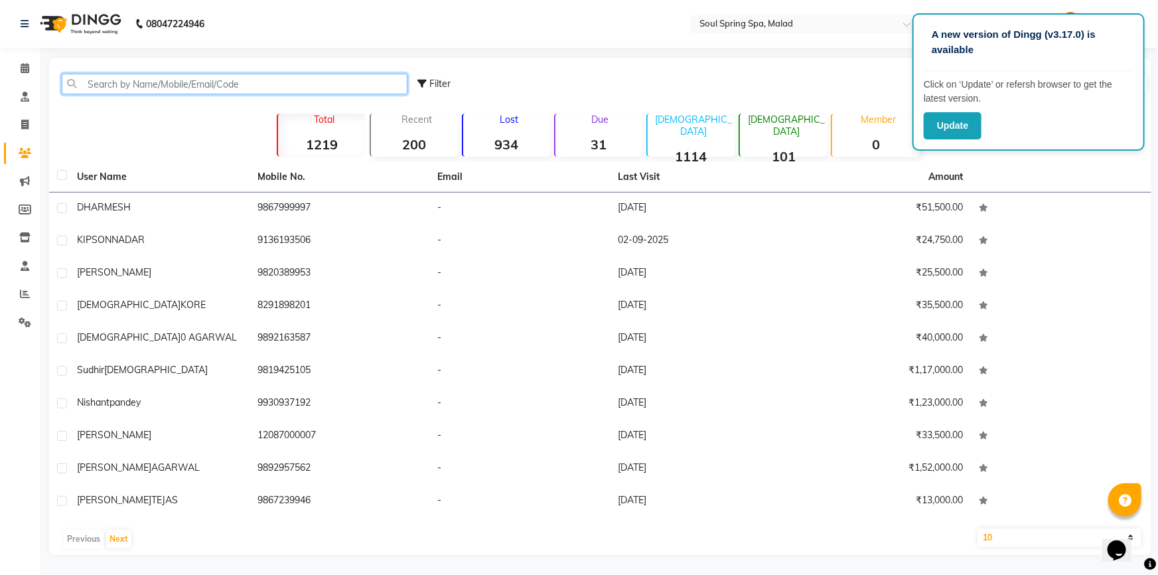
click at [305, 87] on input "text" at bounding box center [235, 84] width 346 height 21
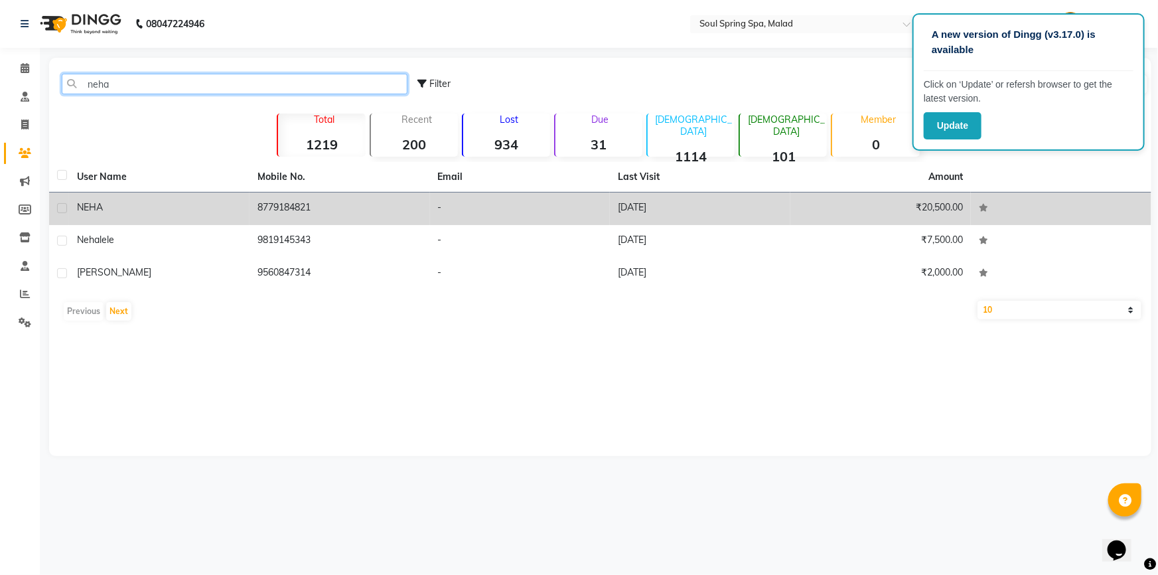
type input "neha"
click at [360, 212] on td "8779184821" at bounding box center [339, 208] width 180 height 33
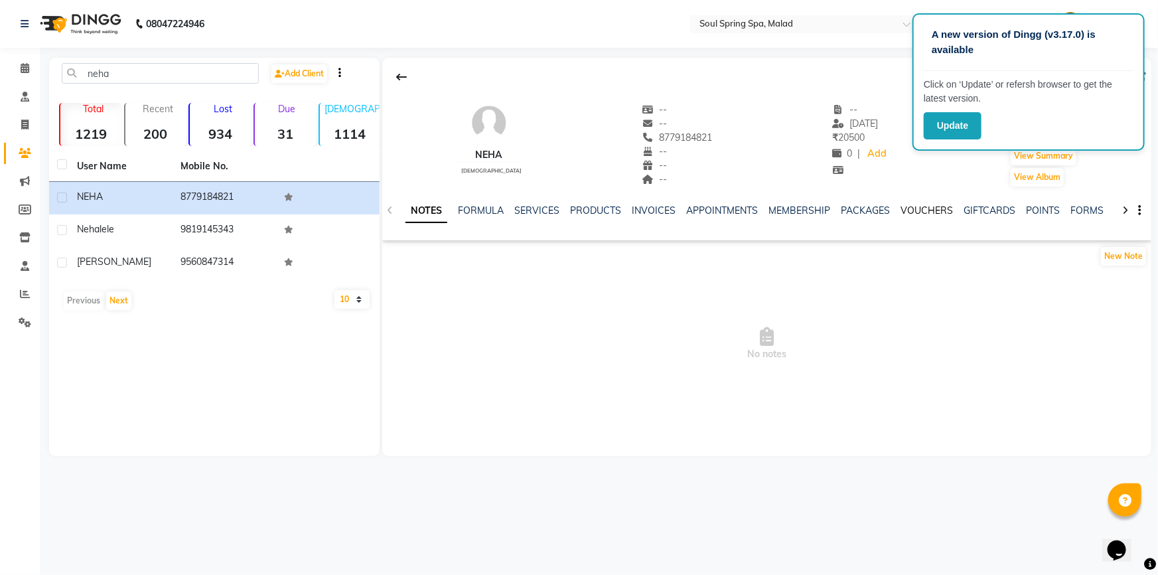
click at [913, 209] on link "VOUCHERS" at bounding box center [926, 210] width 52 height 12
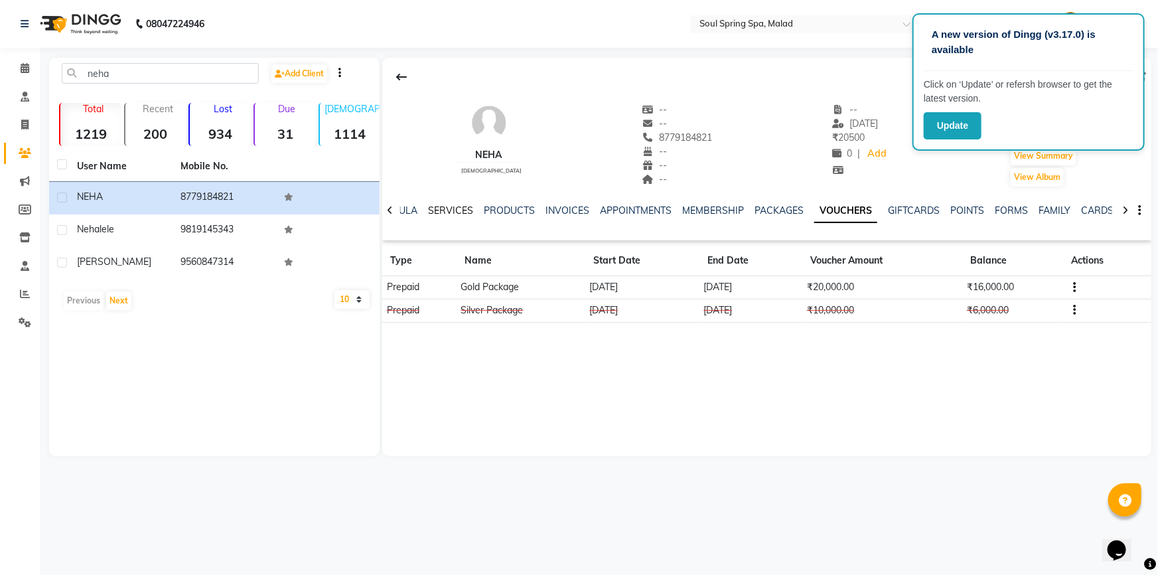
click at [458, 206] on link "SERVICES" at bounding box center [450, 210] width 45 height 12
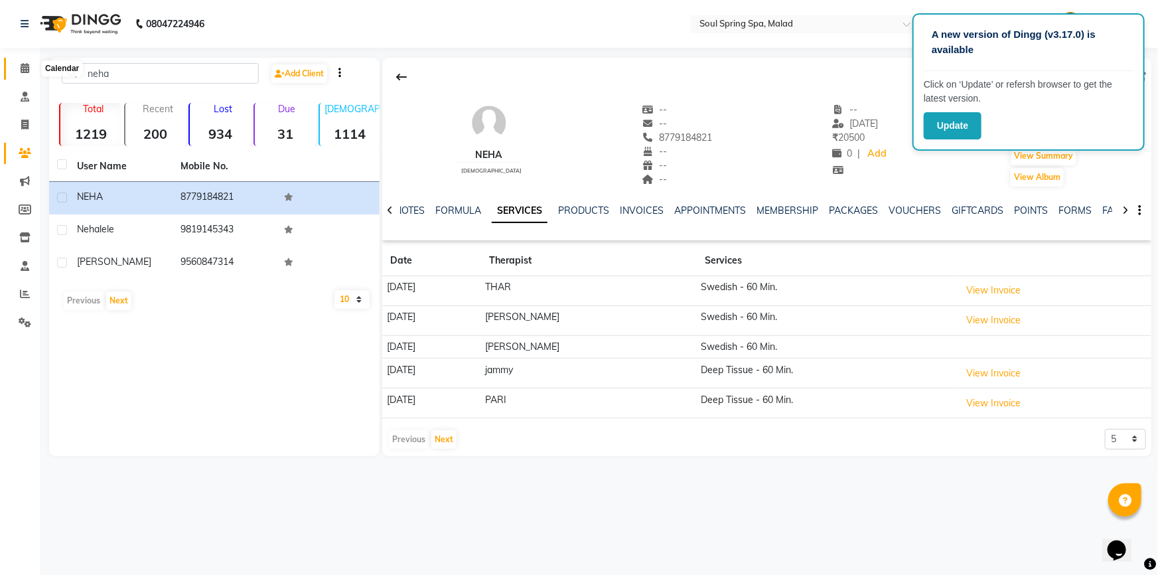
click at [22, 63] on icon at bounding box center [25, 68] width 9 height 10
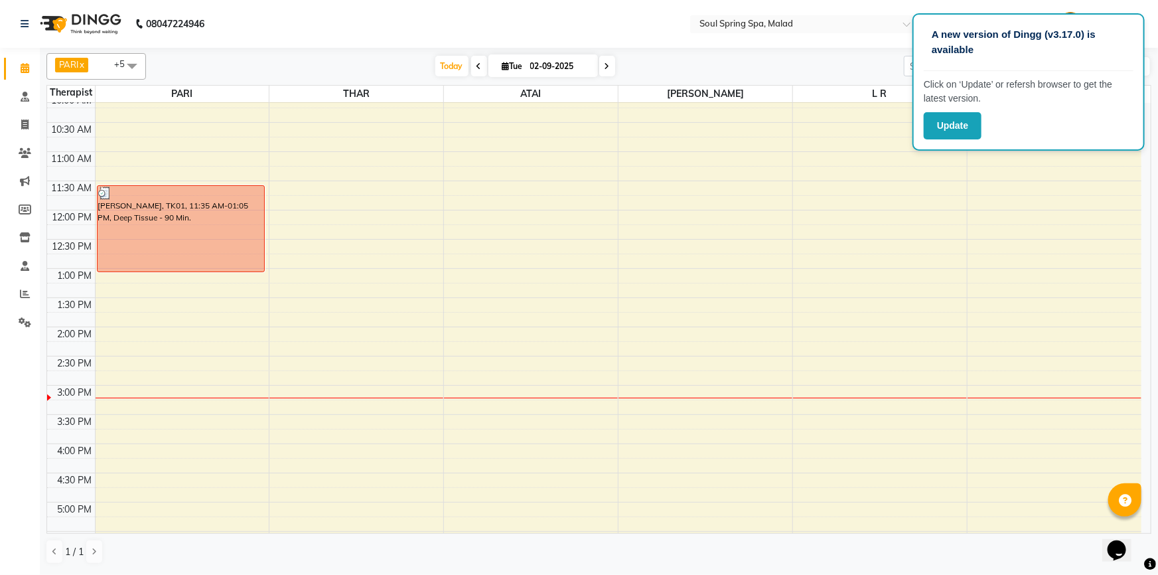
scroll to position [120, 0]
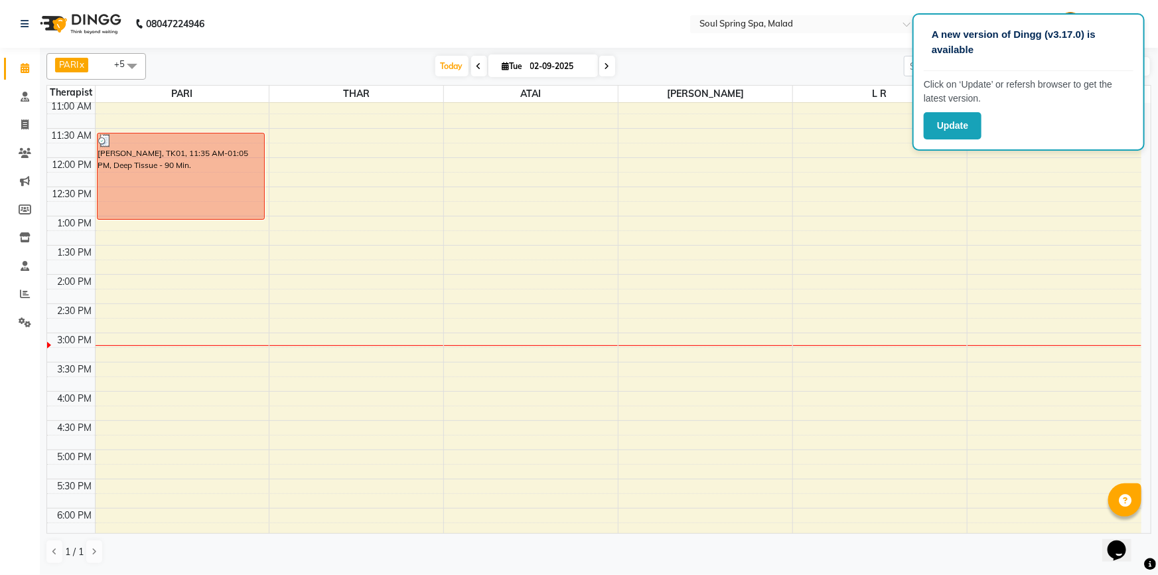
click at [209, 294] on div "9:00 AM 9:30 AM 10:00 AM 10:30 AM 11:00 AM 11:30 AM 12:00 PM 12:30 PM 1:00 PM 1…" at bounding box center [594, 391] width 1094 height 817
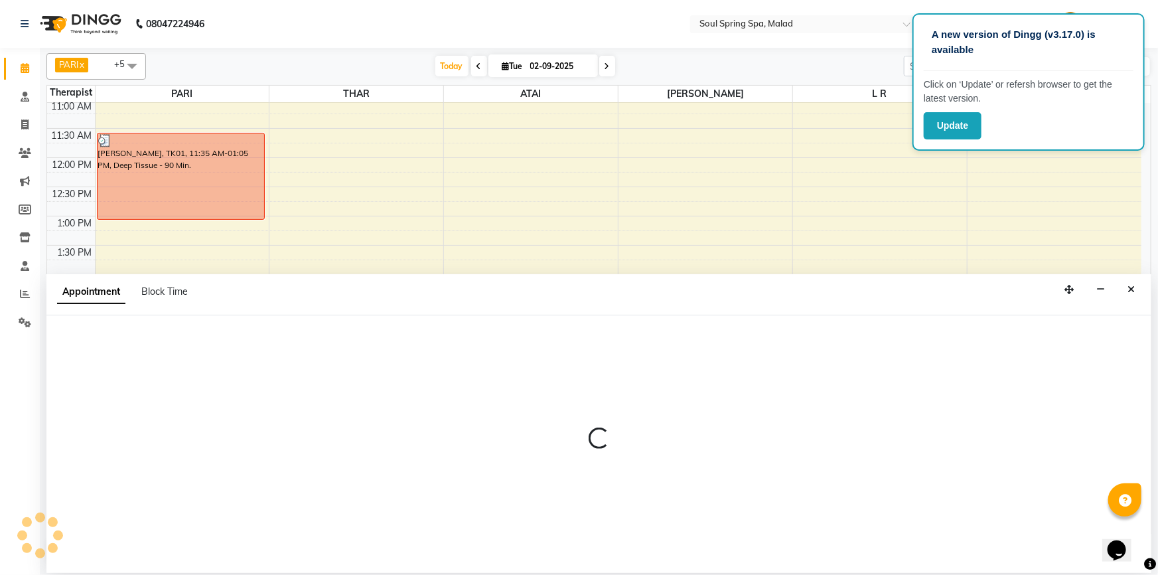
select select "34027"
select select "855"
select select "tentative"
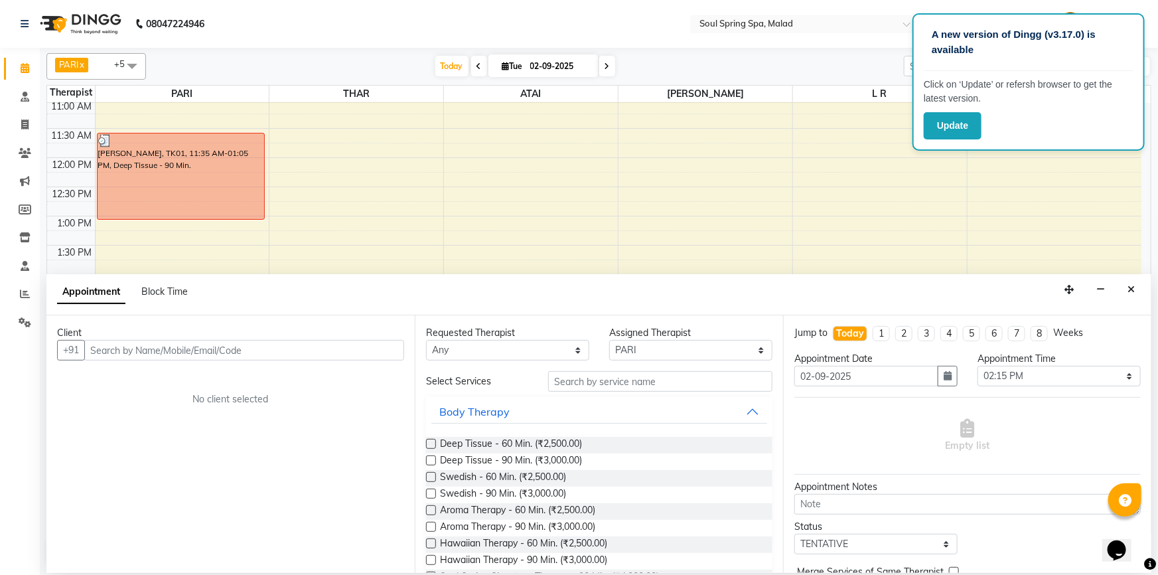
click at [202, 352] on input "text" at bounding box center [244, 350] width 320 height 21
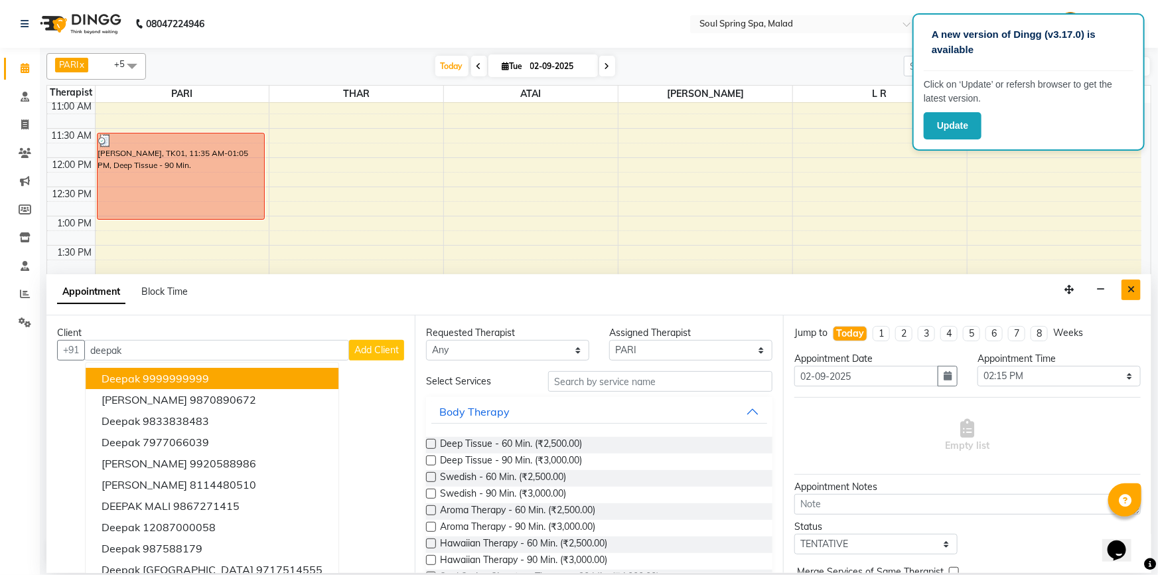
type input "deepak"
click at [1128, 294] on button "Close" at bounding box center [1130, 289] width 19 height 21
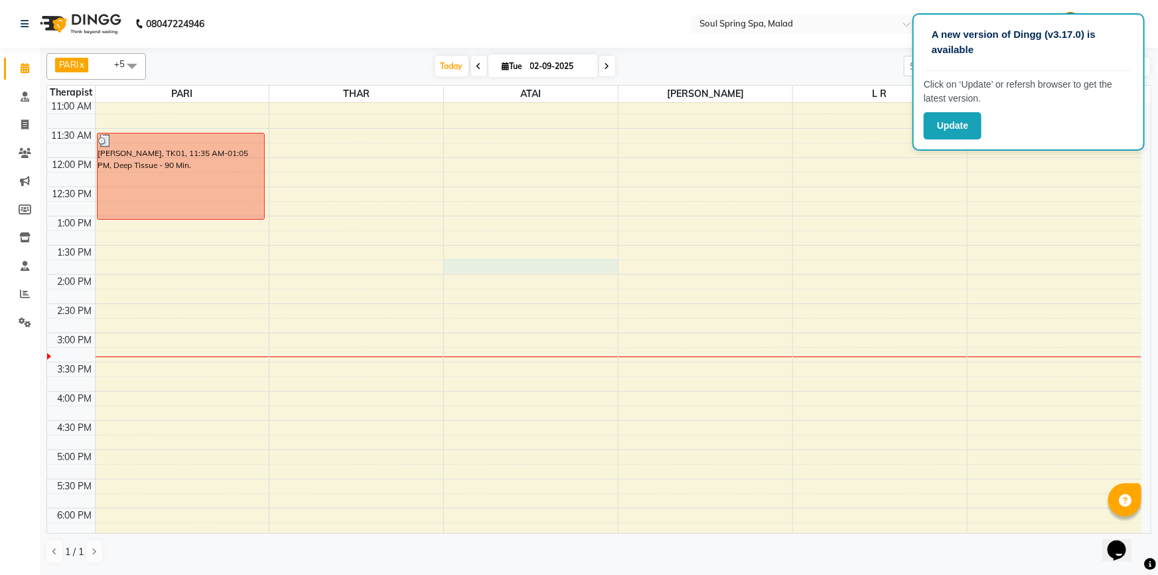
click at [505, 261] on div "9:00 AM 9:30 AM 10:00 AM 10:30 AM 11:00 AM 11:30 AM 12:00 PM 12:30 PM 1:00 PM 1…" at bounding box center [594, 391] width 1094 height 817
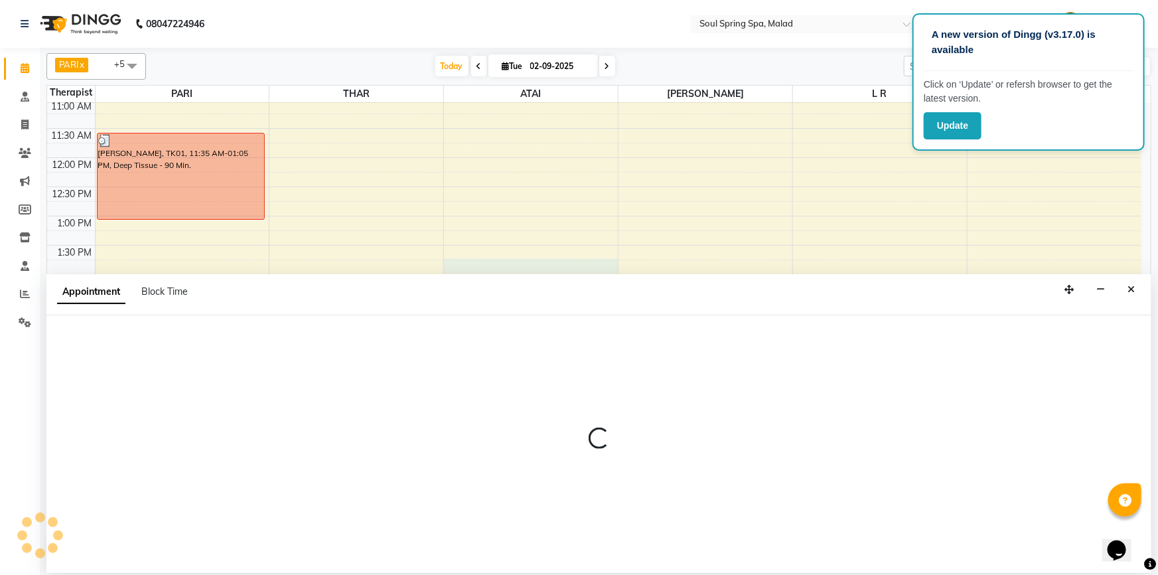
select select "86315"
select select "825"
select select "tentative"
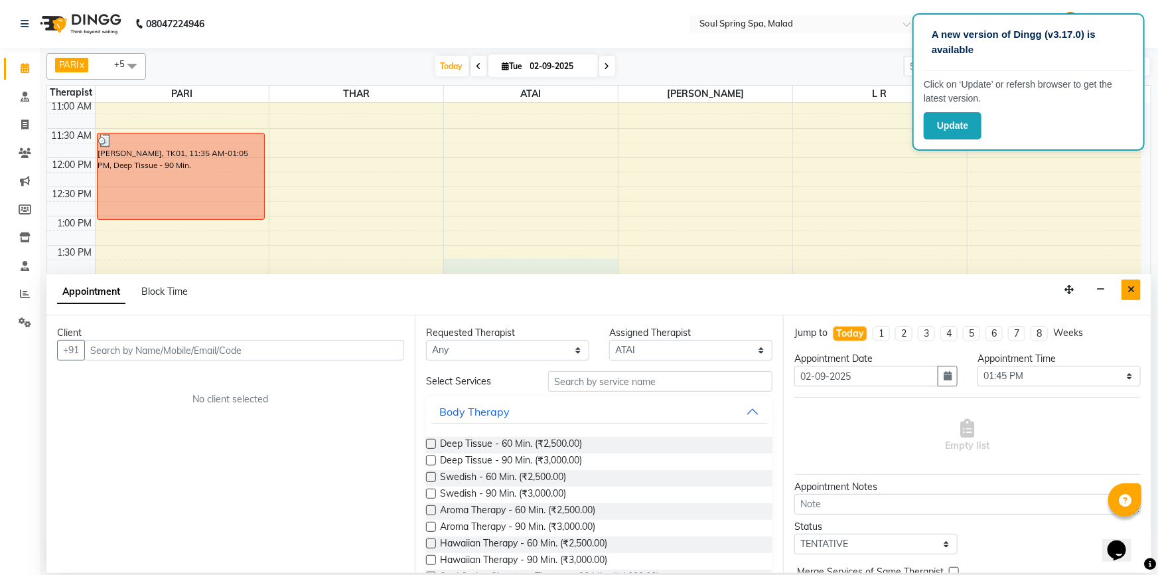
click at [1127, 297] on button "Close" at bounding box center [1130, 289] width 19 height 21
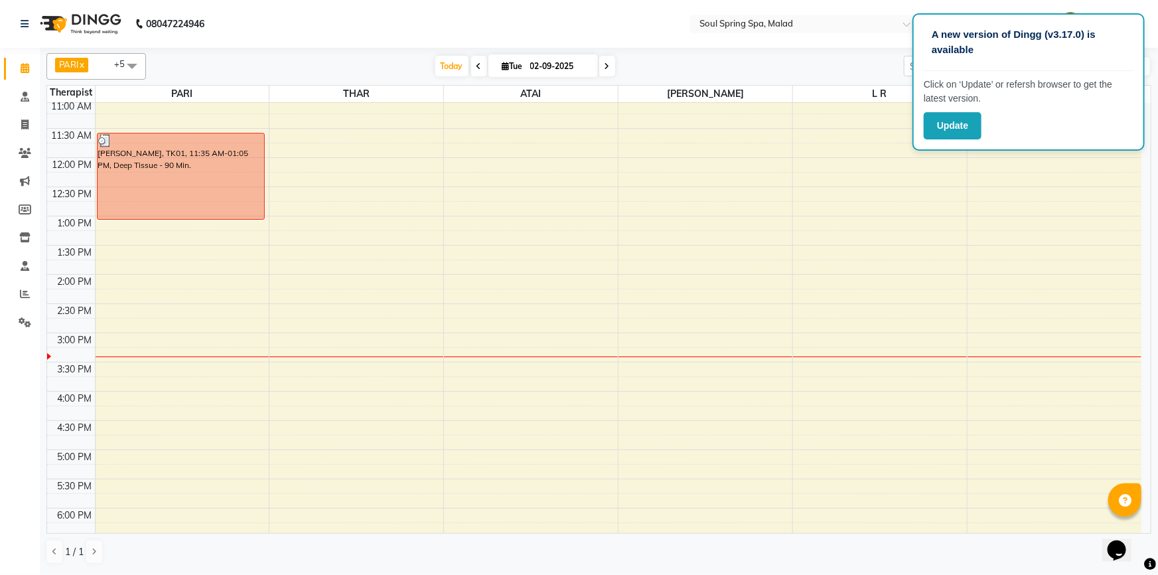
click at [1104, 295] on div "9:00 AM 9:30 AM 10:00 AM 10:30 AM 11:00 AM 11:30 AM 12:00 PM 12:30 PM 1:00 PM 1…" at bounding box center [594, 391] width 1094 height 817
select select "86414"
select select "tentative"
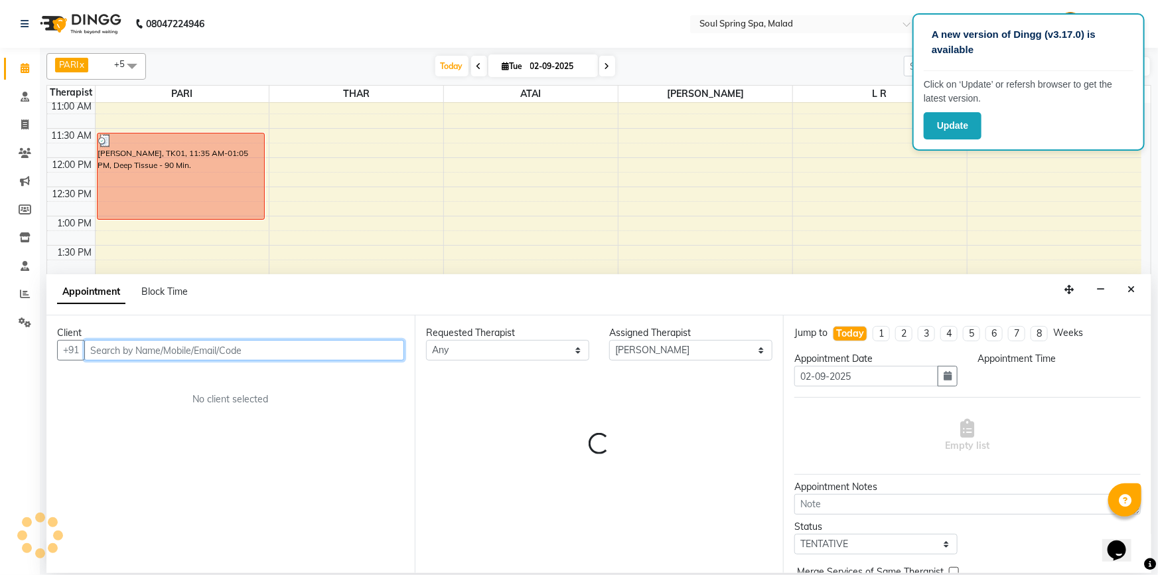
select select "855"
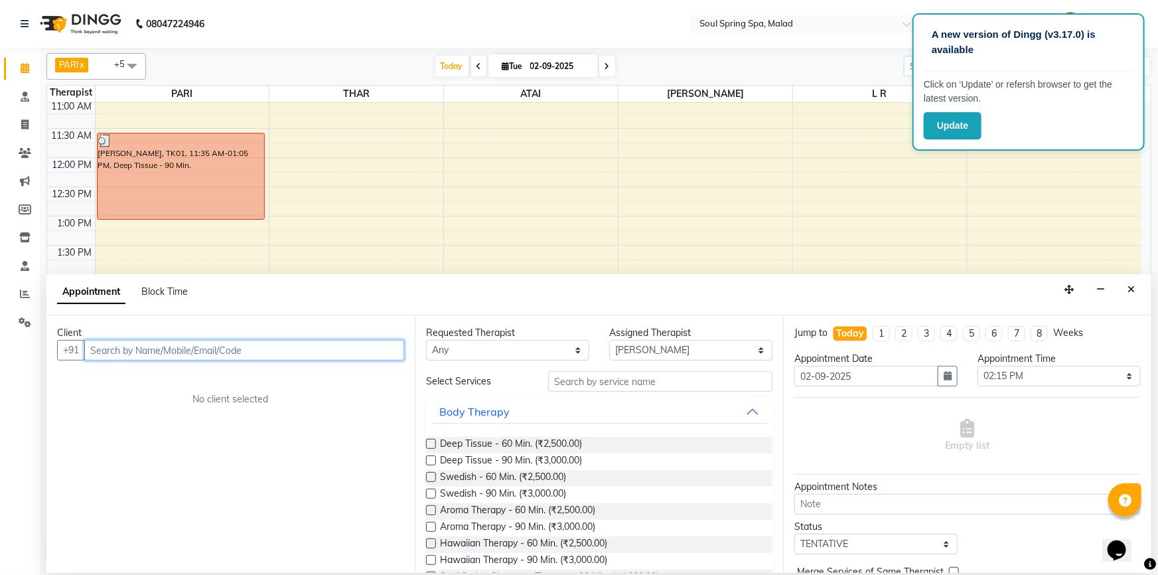
click at [342, 353] on input "text" at bounding box center [244, 350] width 320 height 21
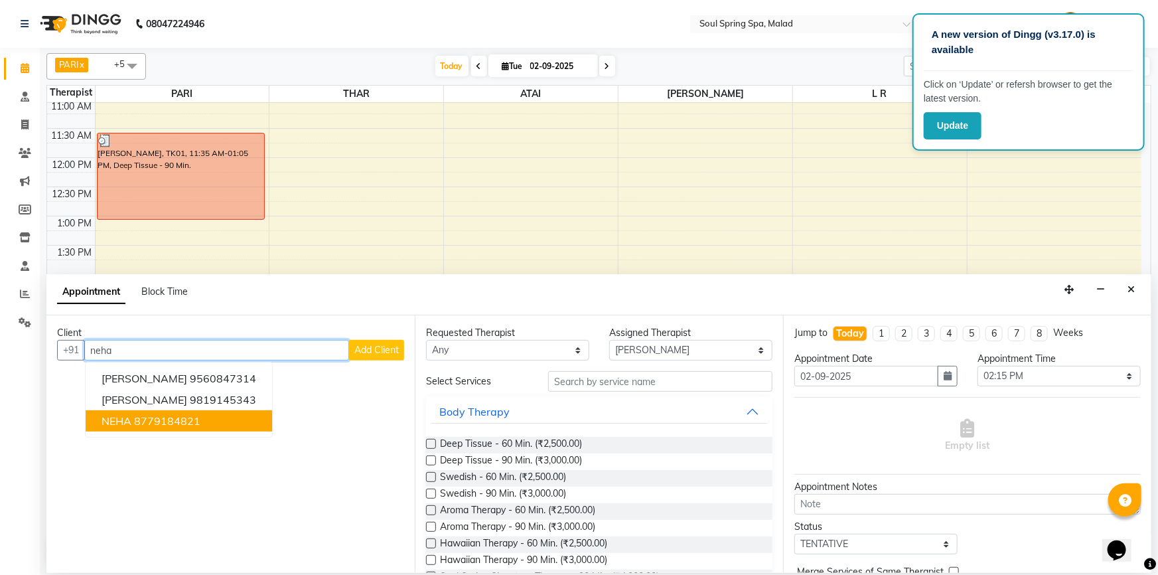
click at [210, 423] on button "NEHA 8779184821" at bounding box center [179, 420] width 186 height 21
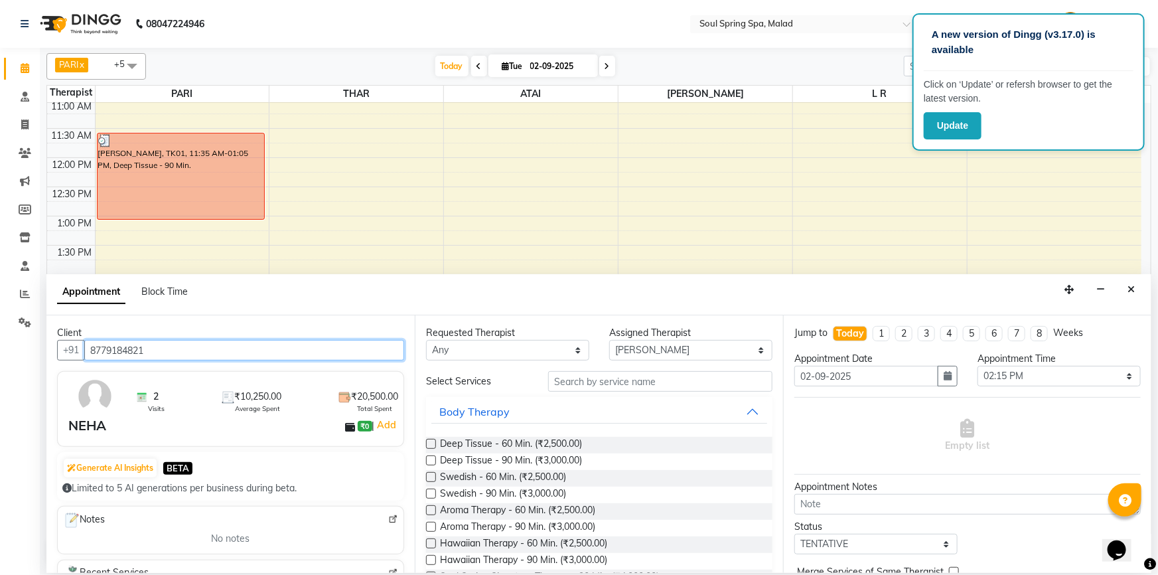
type input "8779184821"
click at [430, 441] on label at bounding box center [431, 444] width 10 height 10
click at [430, 441] on input "checkbox" at bounding box center [430, 445] width 9 height 9
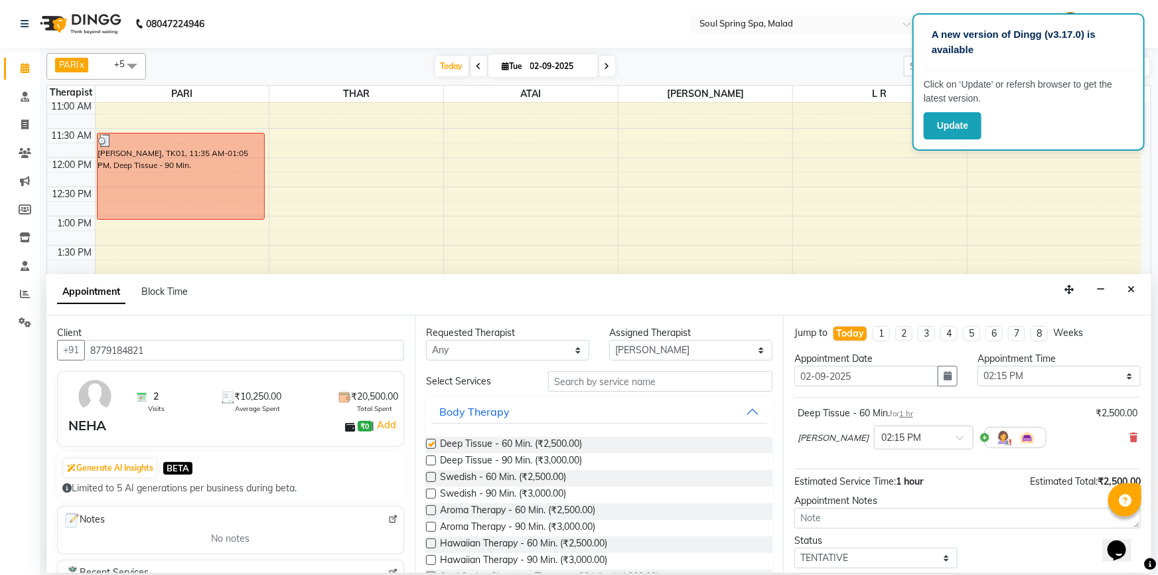
checkbox input "false"
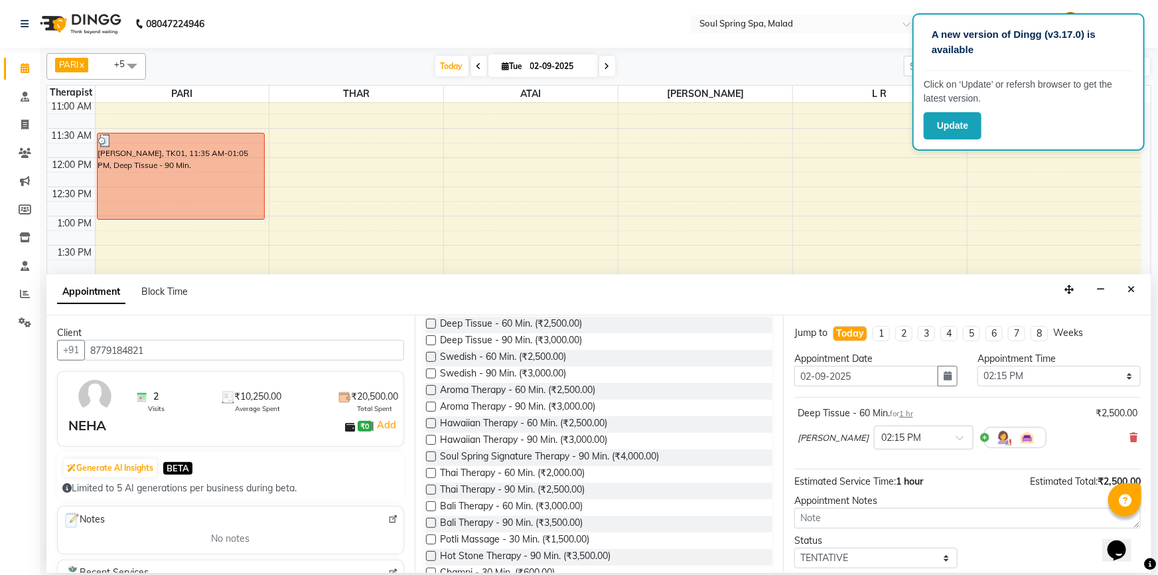
scroll to position [78, 0]
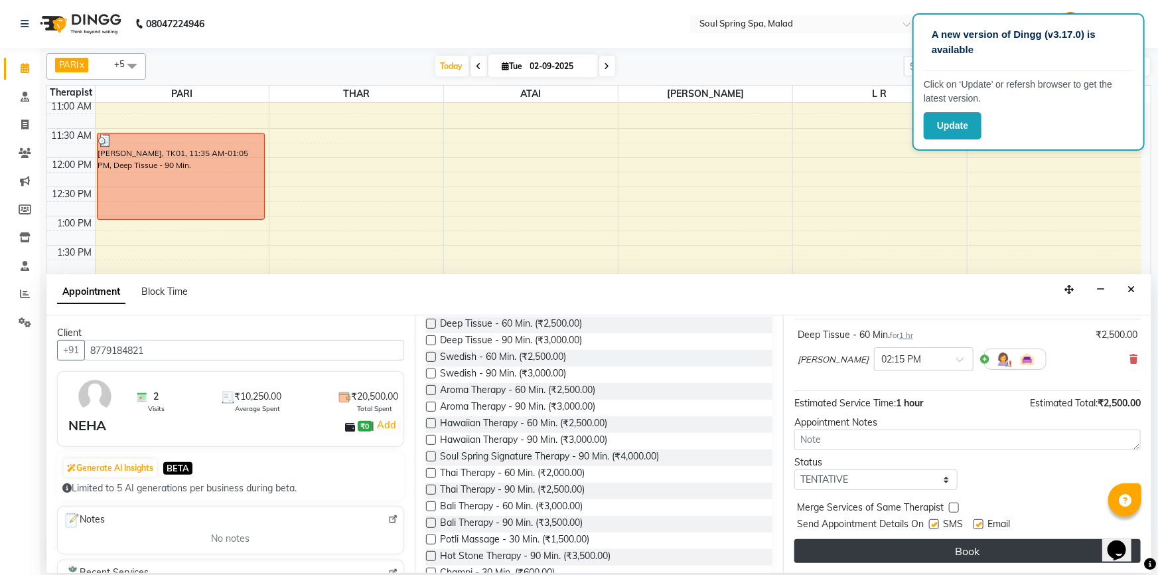
click at [921, 563] on div "Jump to [DATE] 1 2 3 4 5 6 7 8 Weeks Appointment Date [DATE] Appointment Time S…" at bounding box center [967, 443] width 368 height 257
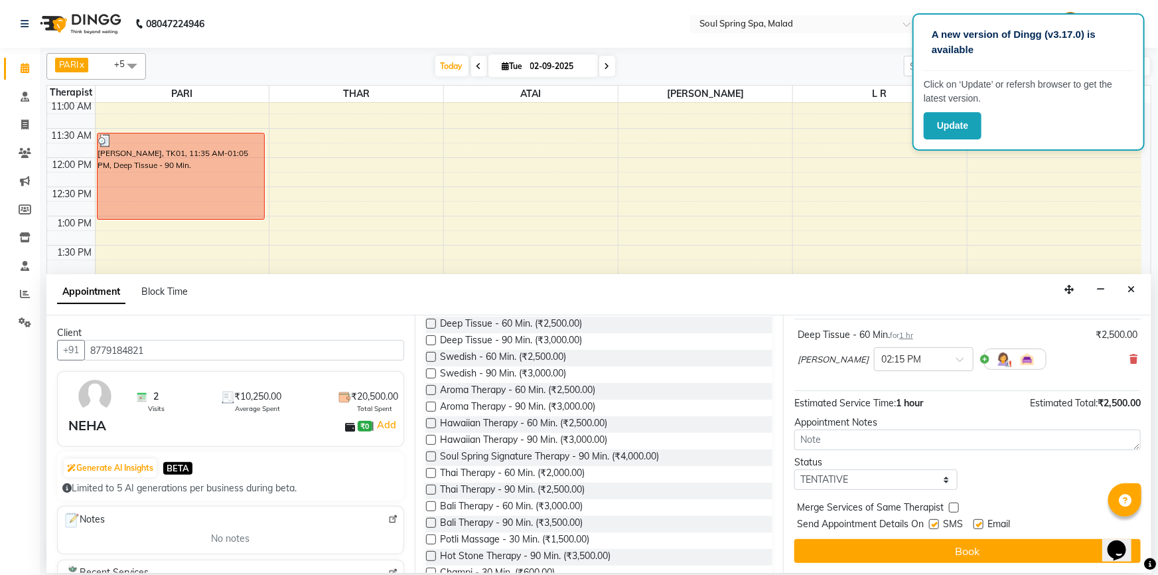
drag, startPoint x: 925, startPoint y: 553, endPoint x: 939, endPoint y: 357, distance: 196.9
click at [924, 545] on button "Book" at bounding box center [967, 551] width 346 height 24
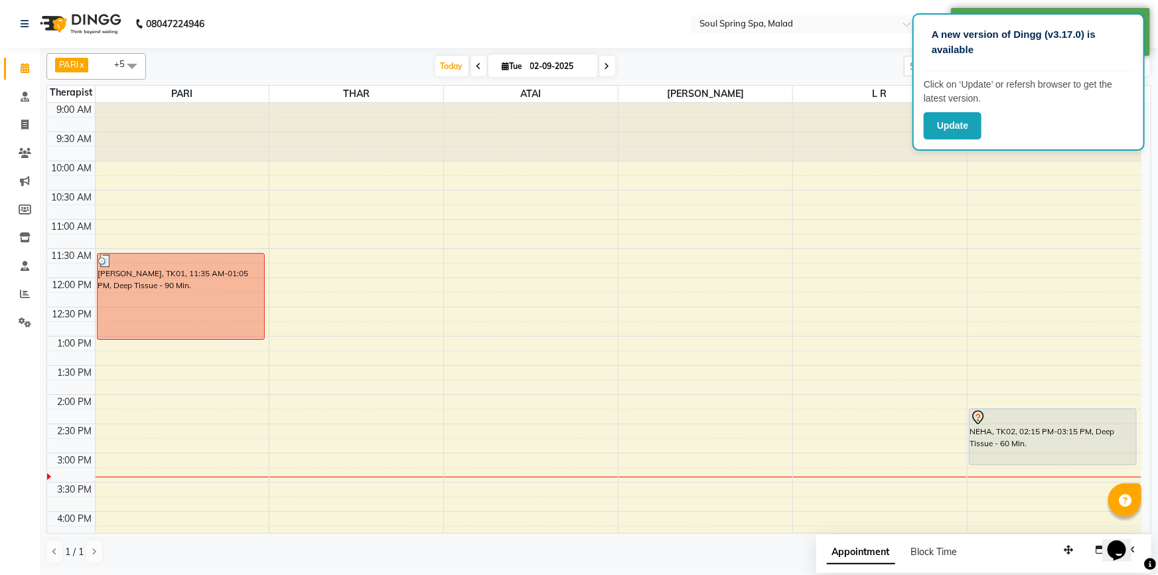
scroll to position [60, 0]
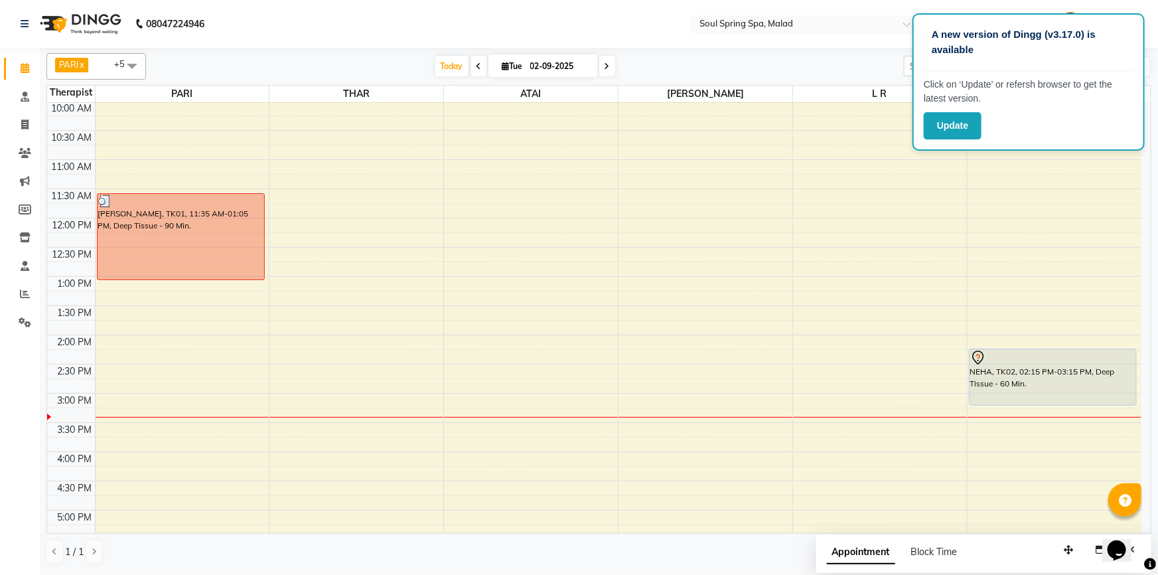
click at [743, 259] on div "9:00 AM 9:30 AM 10:00 AM 10:30 AM 11:00 AM 11:30 AM 12:00 PM 12:30 PM 1:00 PM 1…" at bounding box center [594, 451] width 1094 height 817
select select "86605"
select select "tentative"
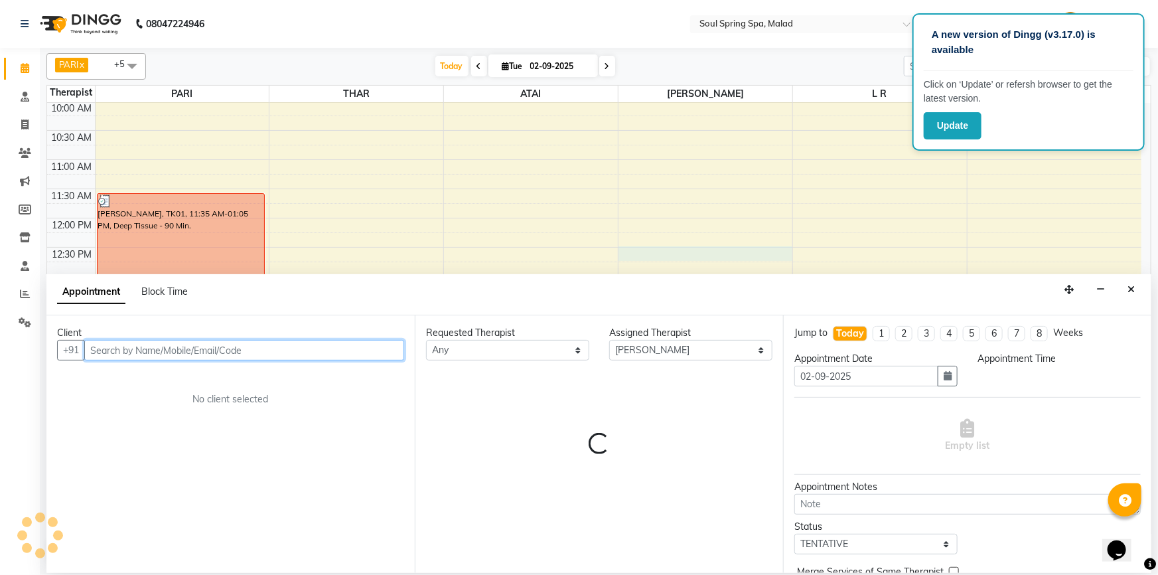
select select "750"
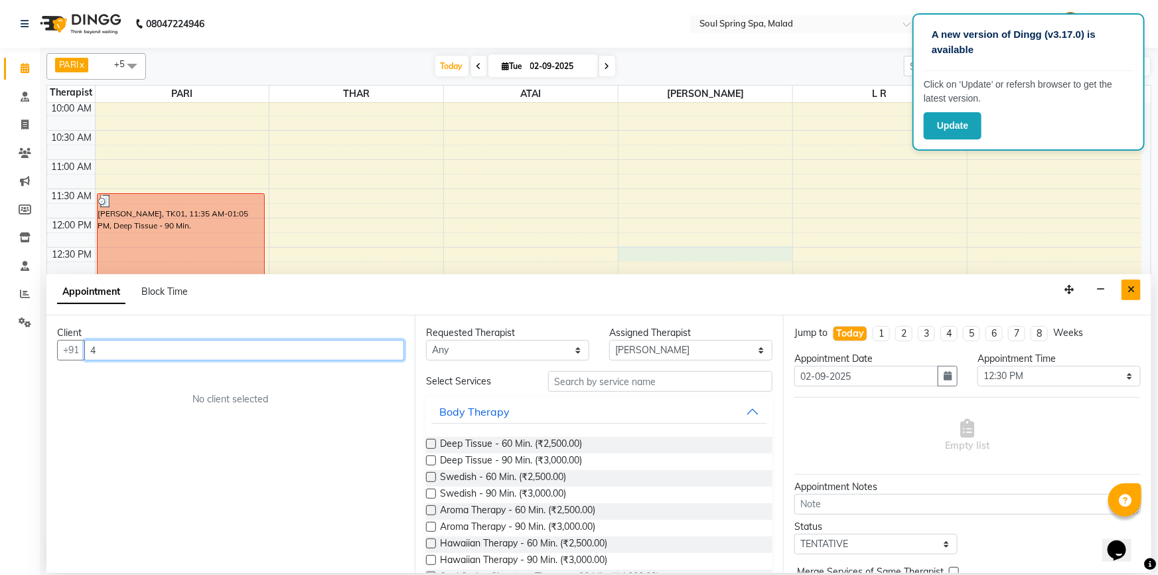
type input "4"
click at [1123, 282] on button "Close" at bounding box center [1130, 289] width 19 height 21
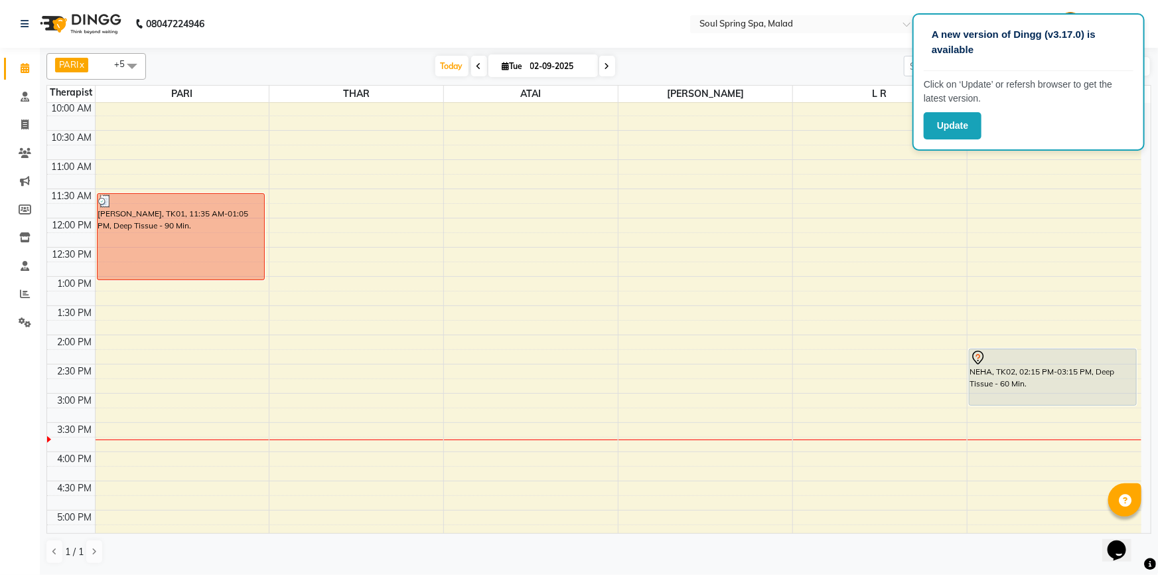
scroll to position [0, 0]
